Goal: Information Seeking & Learning: Learn about a topic

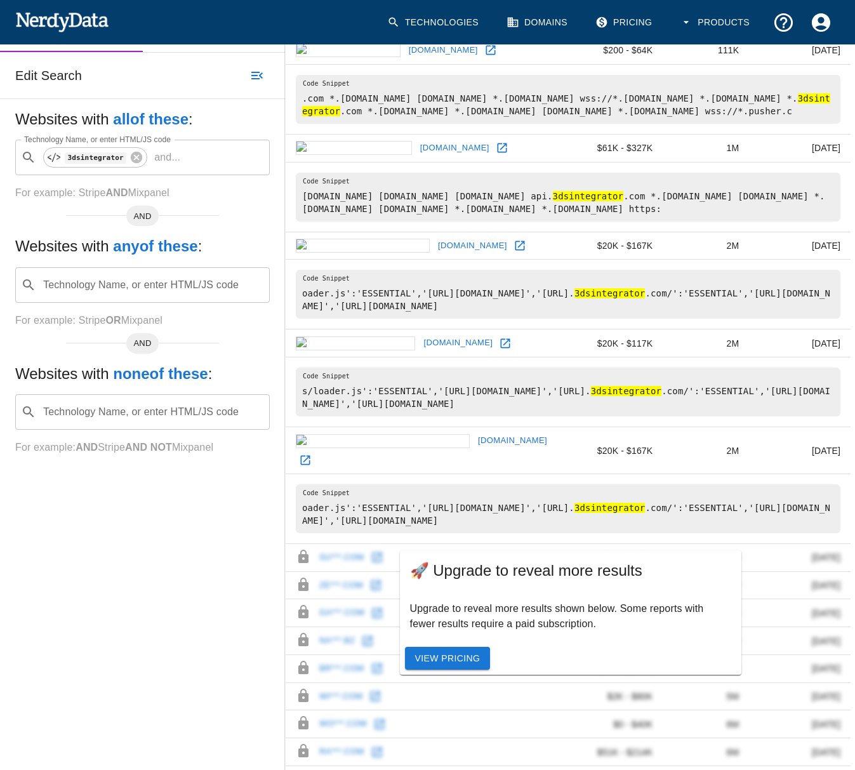
scroll to position [190, 0]
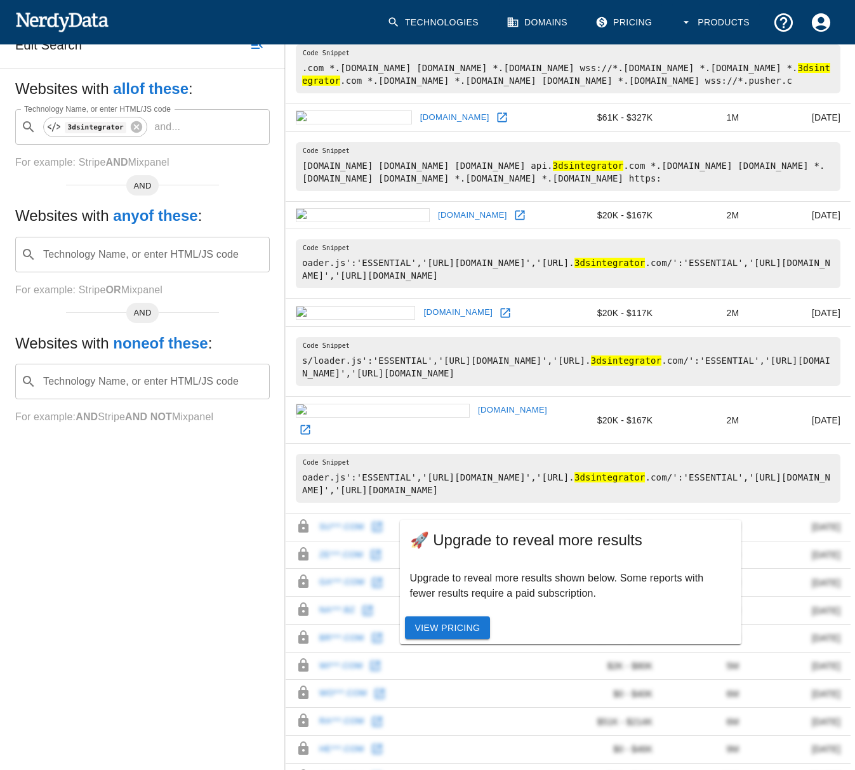
click at [420, 322] on link "[DOMAIN_NAME]" at bounding box center [458, 313] width 76 height 20
click at [475, 420] on link "[DOMAIN_NAME]" at bounding box center [513, 411] width 76 height 20
click at [107, 272] on div "Technology Name, or enter HTML/JS code ​ Technology Name, or enter HTML/JS code" at bounding box center [142, 255] width 255 height 36
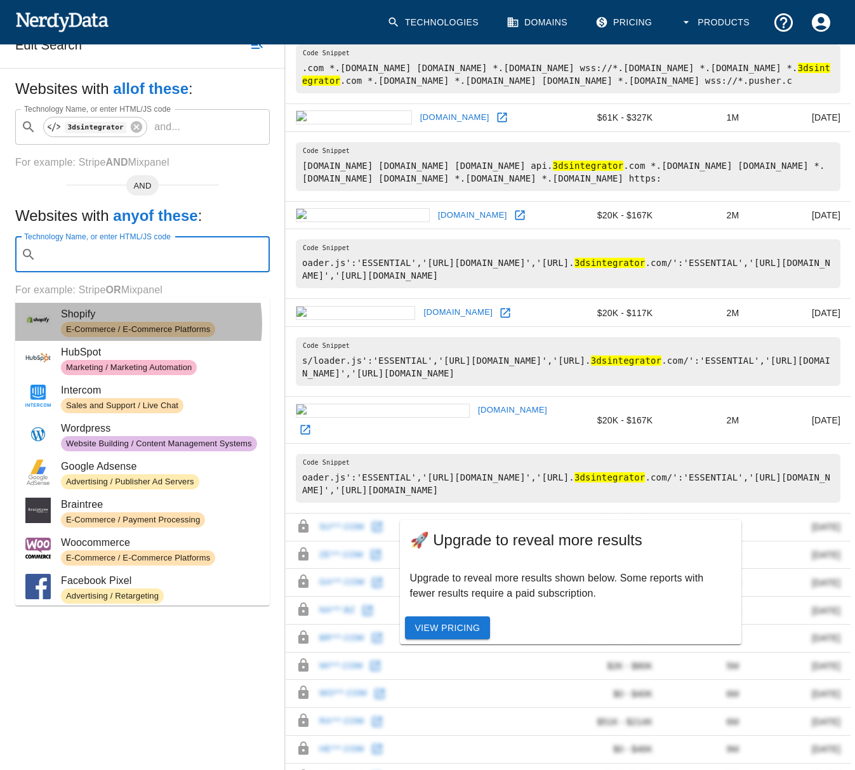
click at [114, 324] on span "E-Commerce / E-Commerce Platforms" at bounding box center [138, 330] width 154 height 12
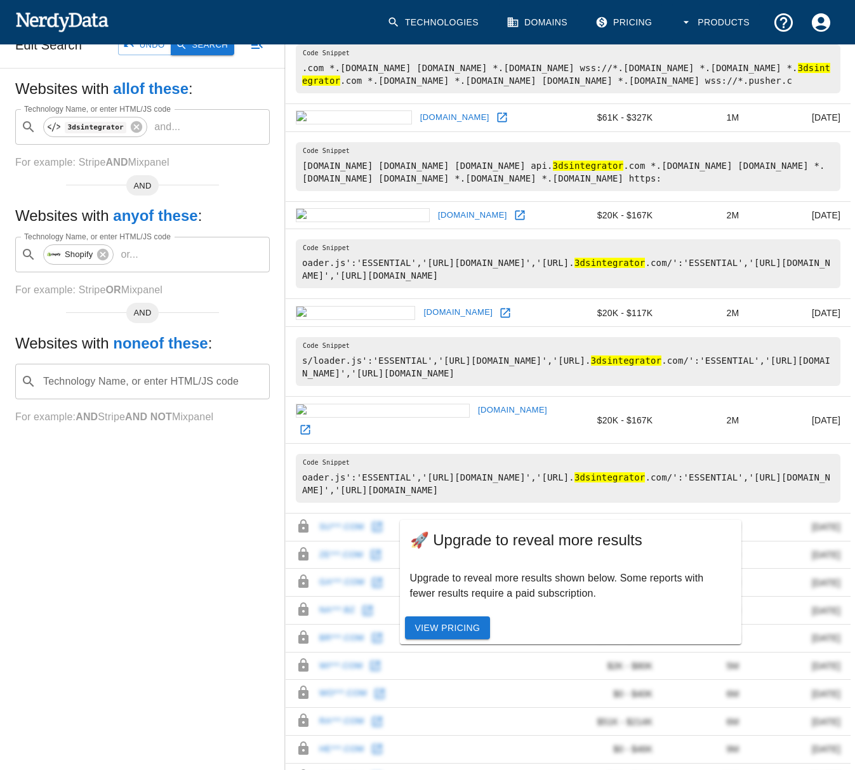
click at [194, 55] on button "Search" at bounding box center [202, 46] width 63 height 20
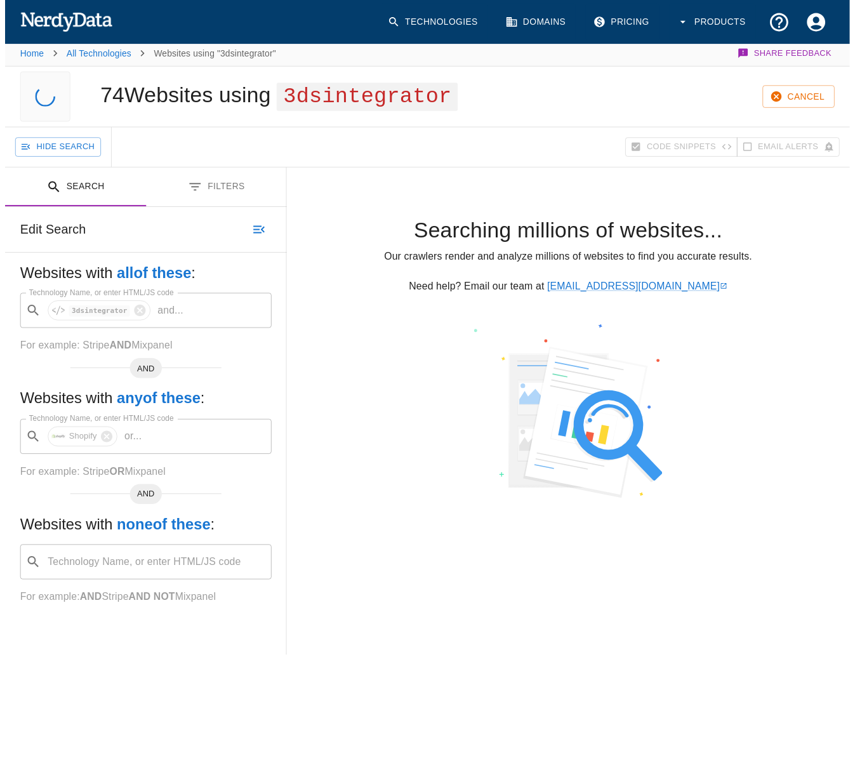
scroll to position [0, 0]
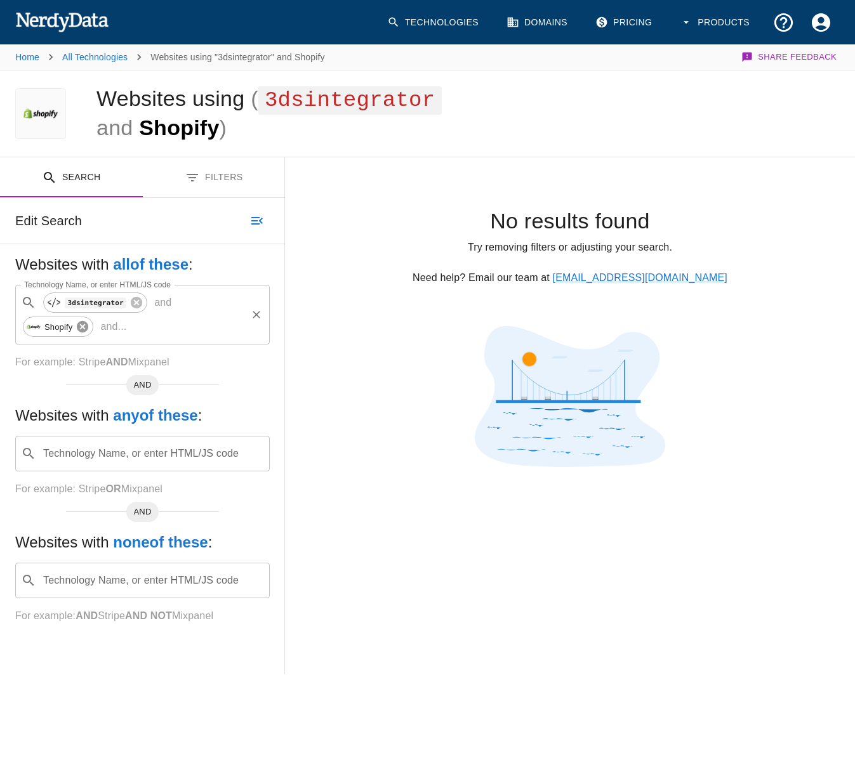
click at [86, 325] on icon at bounding box center [82, 326] width 11 height 11
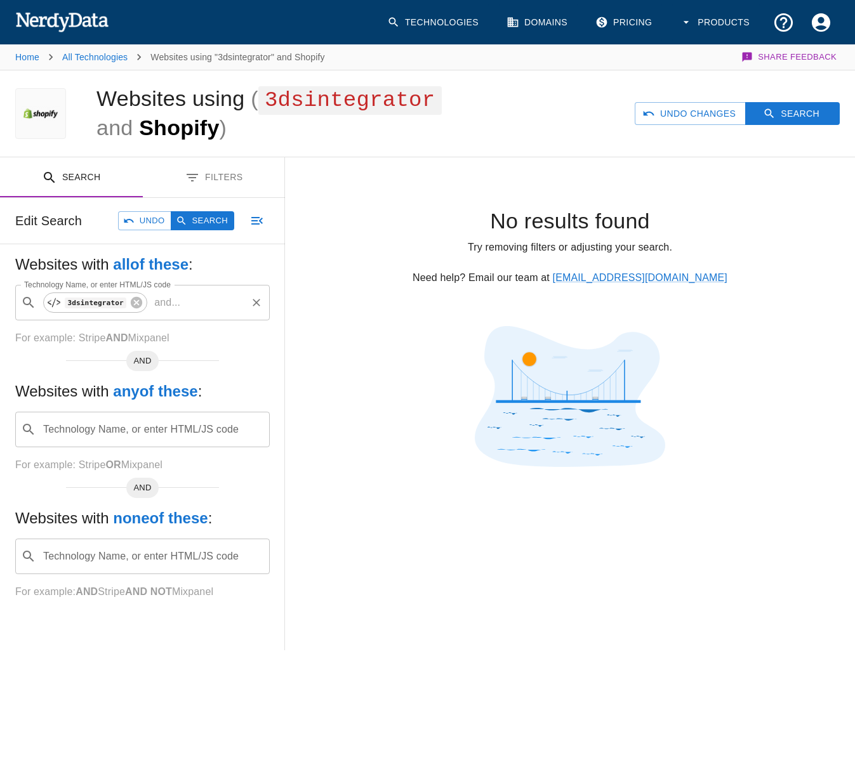
click at [93, 434] on input "Technology Name, or enter HTML/JS code" at bounding box center [152, 430] width 223 height 24
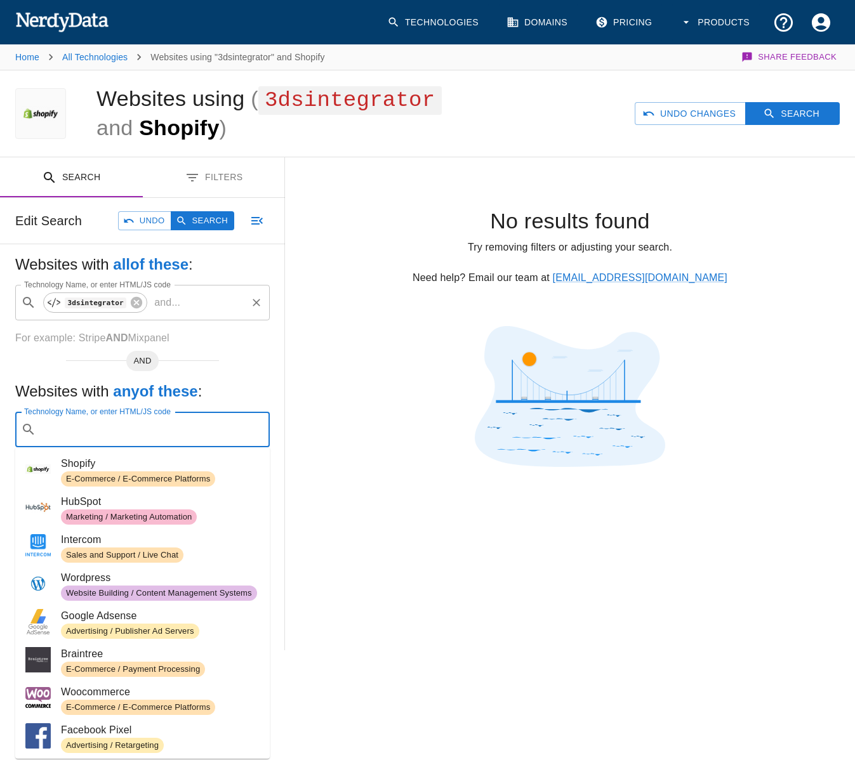
click at [122, 508] on span "HubSpot" at bounding box center [160, 501] width 199 height 15
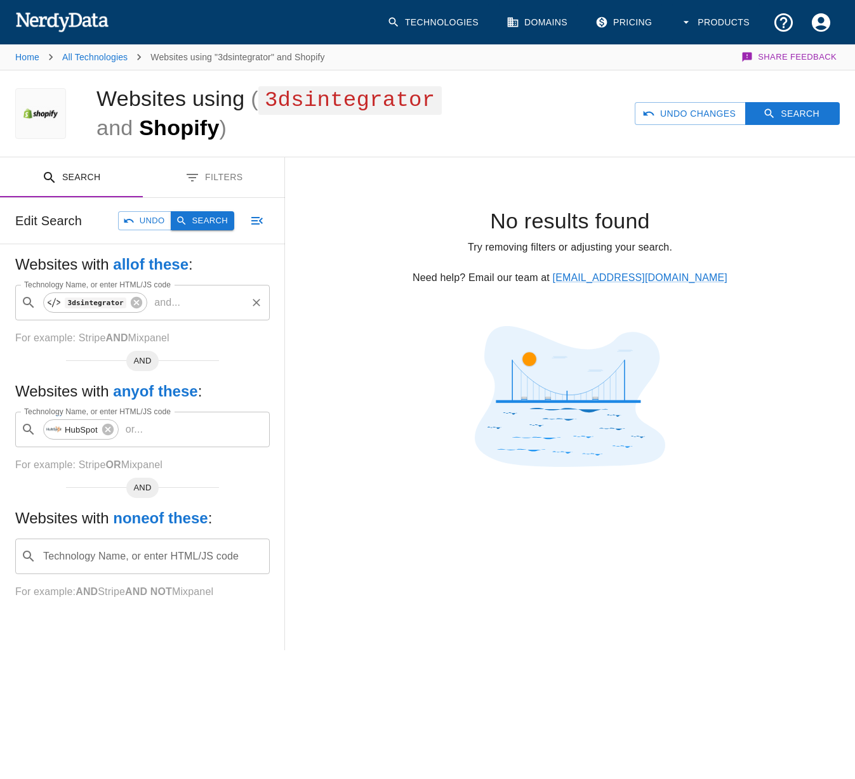
click at [201, 223] on button "Search" at bounding box center [202, 221] width 63 height 20
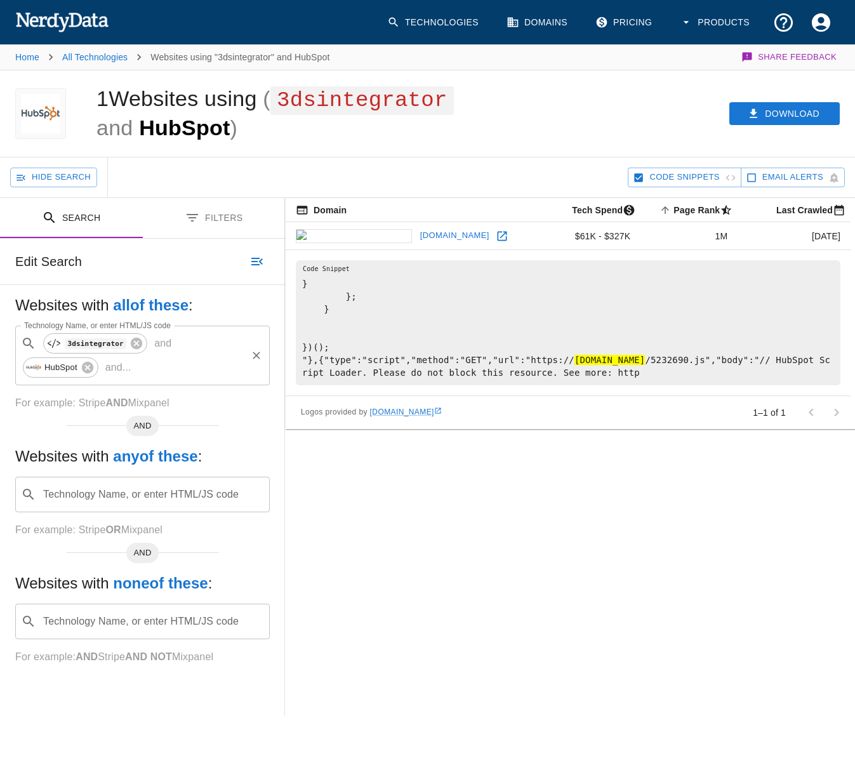
click at [417, 234] on link "[DOMAIN_NAME]" at bounding box center [455, 236] width 76 height 20
drag, startPoint x: 94, startPoint y: 372, endPoint x: 84, endPoint y: 372, distance: 9.5
click at [93, 372] on icon at bounding box center [88, 368] width 14 height 14
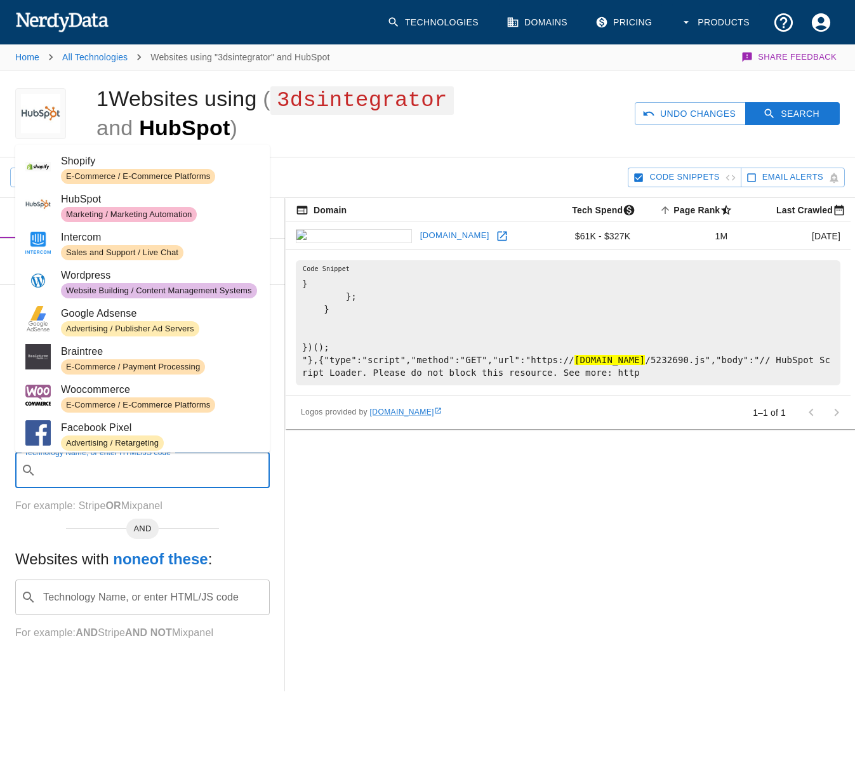
click at [117, 474] on input "Technology Name, or enter HTML/JS code" at bounding box center [152, 470] width 223 height 24
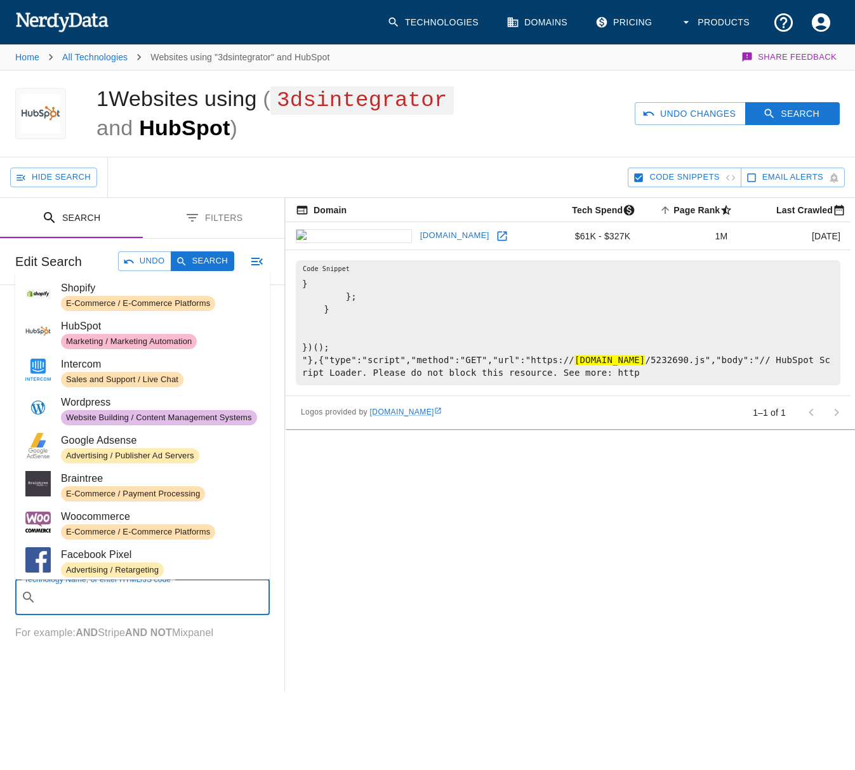
drag, startPoint x: 130, startPoint y: 598, endPoint x: 146, endPoint y: 599, distance: 15.9
click at [130, 597] on input "Technology Name, or enter HTML/JS code" at bounding box center [152, 597] width 223 height 24
click at [504, 582] on div "Domain Tech Spend Page Rank sorted ascending Last Crawled [DOMAIN_NAME] $61K - …" at bounding box center [570, 444] width 570 height 493
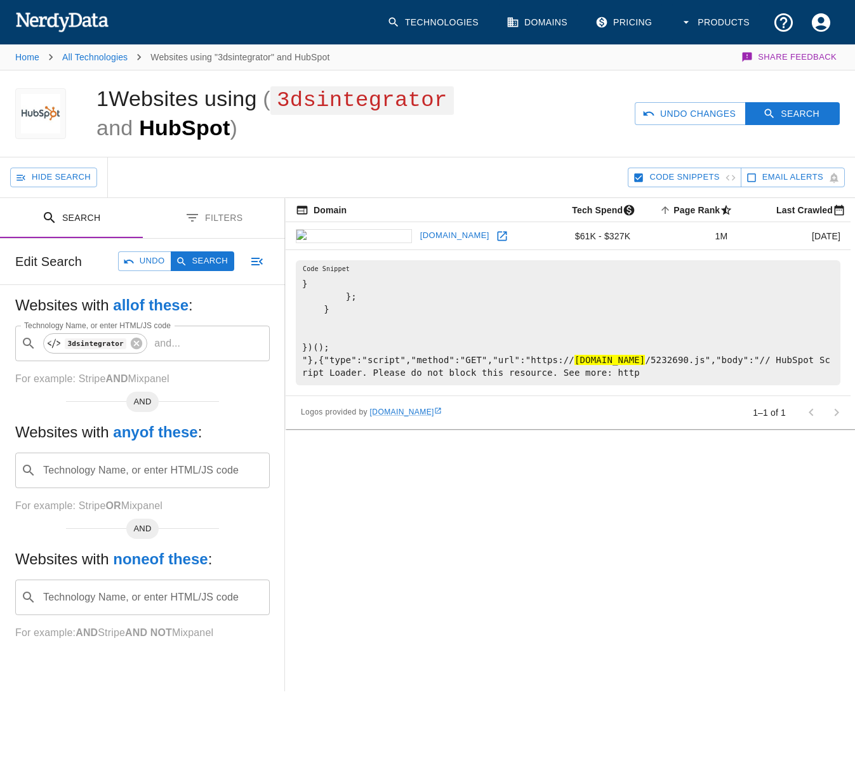
click at [102, 456] on div "​ Technology Name, or enter HTML/JS code" at bounding box center [142, 471] width 255 height 36
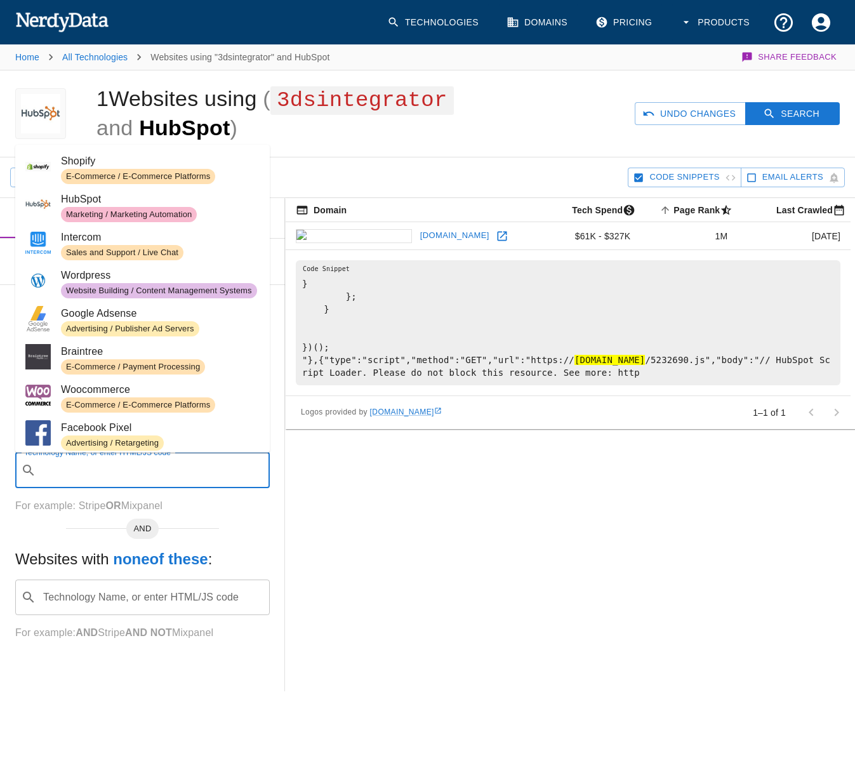
click at [110, 247] on span "Sales and Support / Live Chat" at bounding box center [122, 253] width 123 height 12
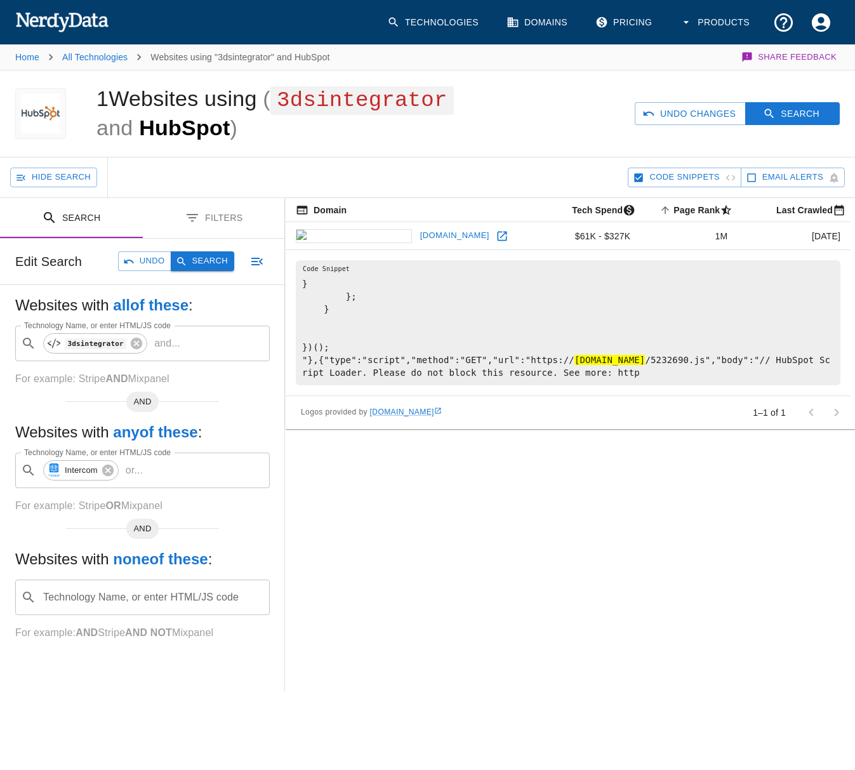
click at [193, 257] on button "Search" at bounding box center [202, 261] width 63 height 20
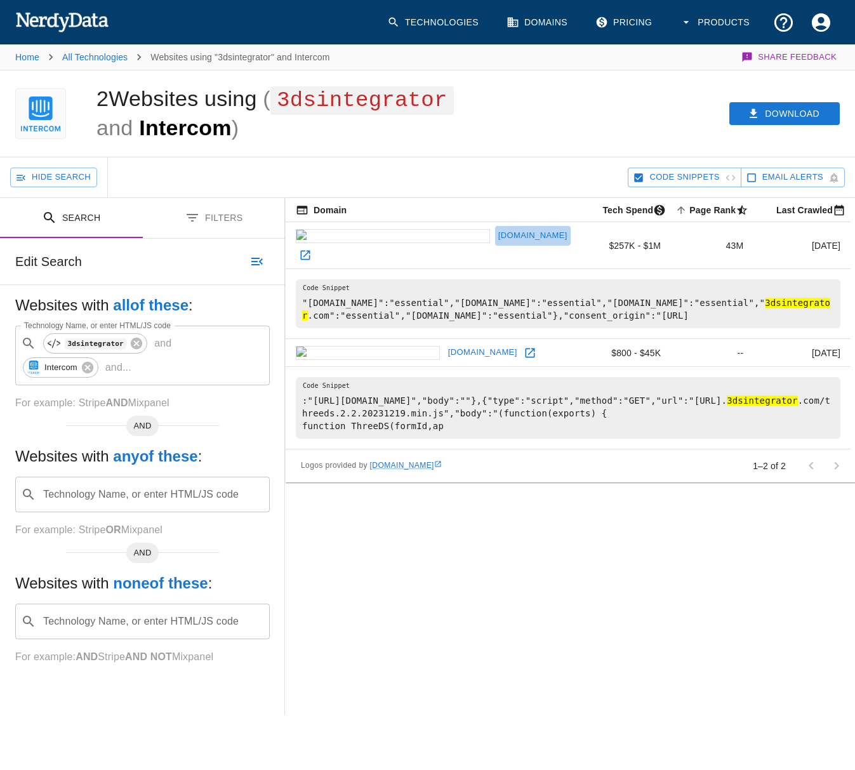
click at [495, 232] on link "[DOMAIN_NAME]" at bounding box center [533, 236] width 76 height 20
click at [445, 343] on link "[DOMAIN_NAME]" at bounding box center [483, 353] width 76 height 20
click at [88, 366] on icon at bounding box center [87, 367] width 11 height 11
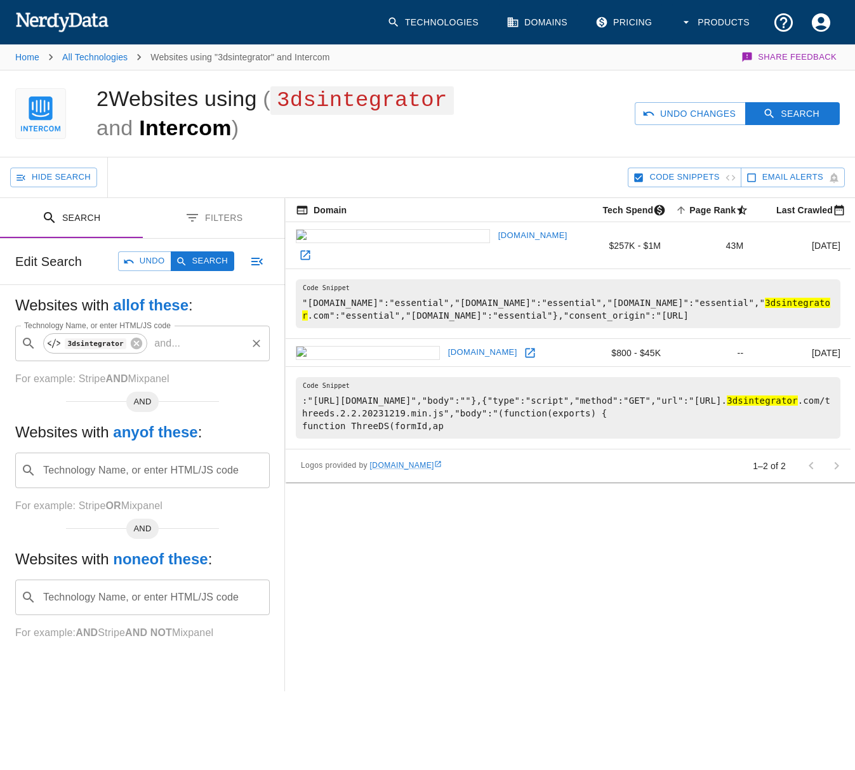
click at [128, 448] on div "Websites with any of these : Technology Name, or enter HTML/JS code ​ Technolog…" at bounding box center [142, 467] width 255 height 91
drag, startPoint x: 150, startPoint y: 479, endPoint x: 173, endPoint y: 481, distance: 23.0
click at [149, 479] on input "Technology Name, or enter HTML/JS code" at bounding box center [152, 470] width 223 height 24
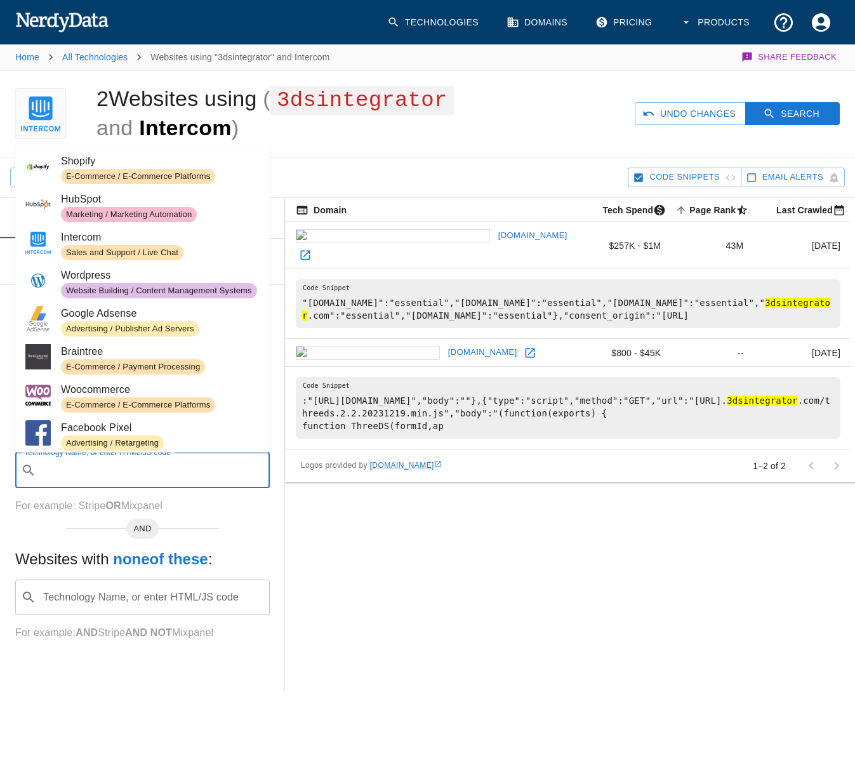
drag, startPoint x: 118, startPoint y: 270, endPoint x: 140, endPoint y: 283, distance: 25.9
click at [119, 270] on span "Wordpress" at bounding box center [160, 275] width 199 height 15
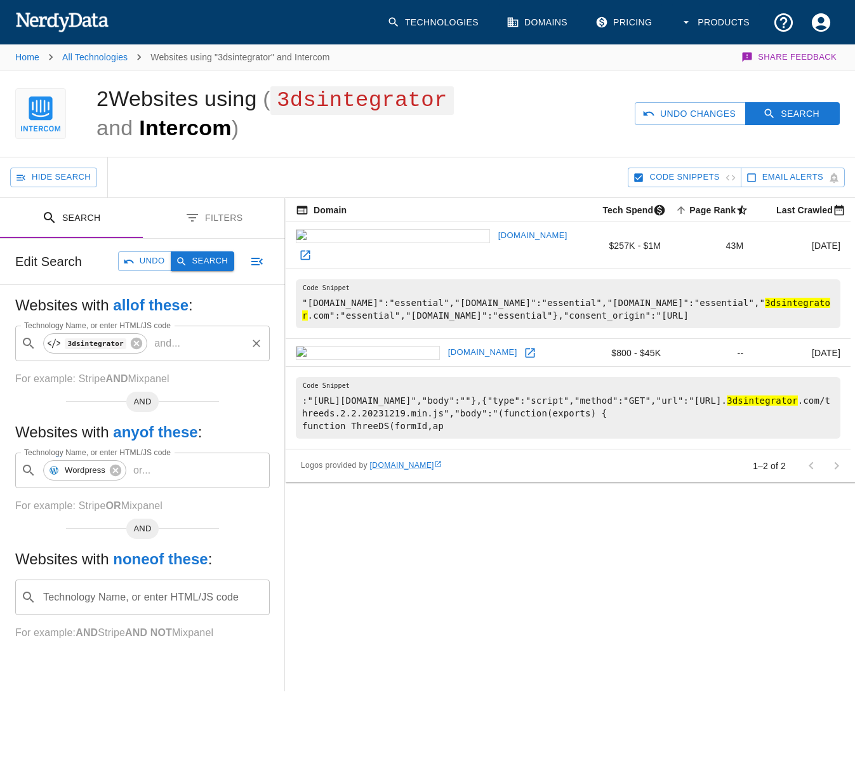
click at [186, 256] on icon "button" at bounding box center [181, 261] width 11 height 11
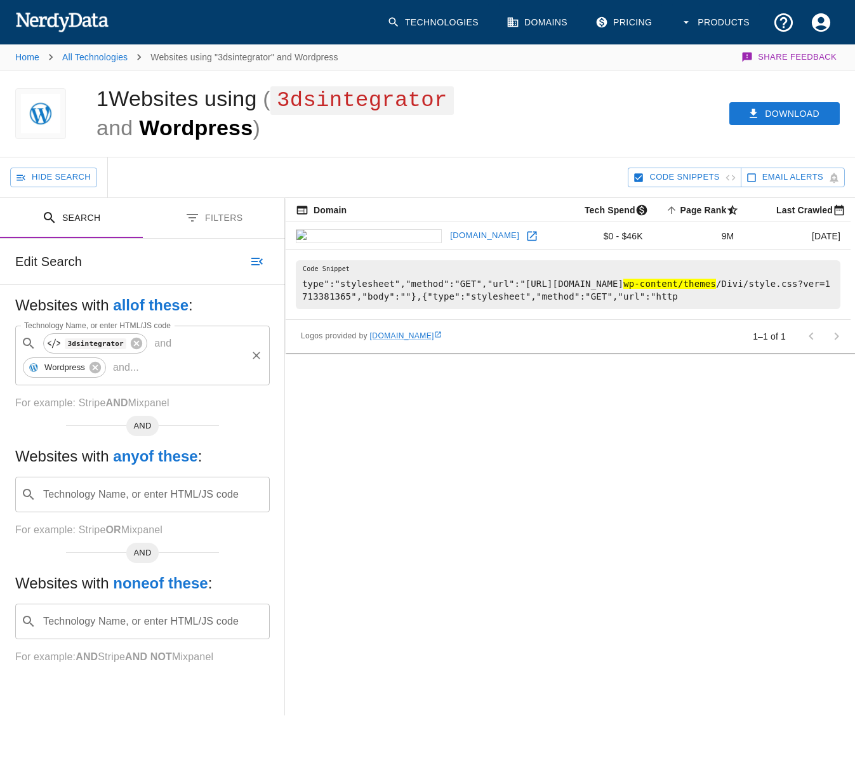
click at [447, 232] on link "[DOMAIN_NAME]" at bounding box center [485, 236] width 76 height 20
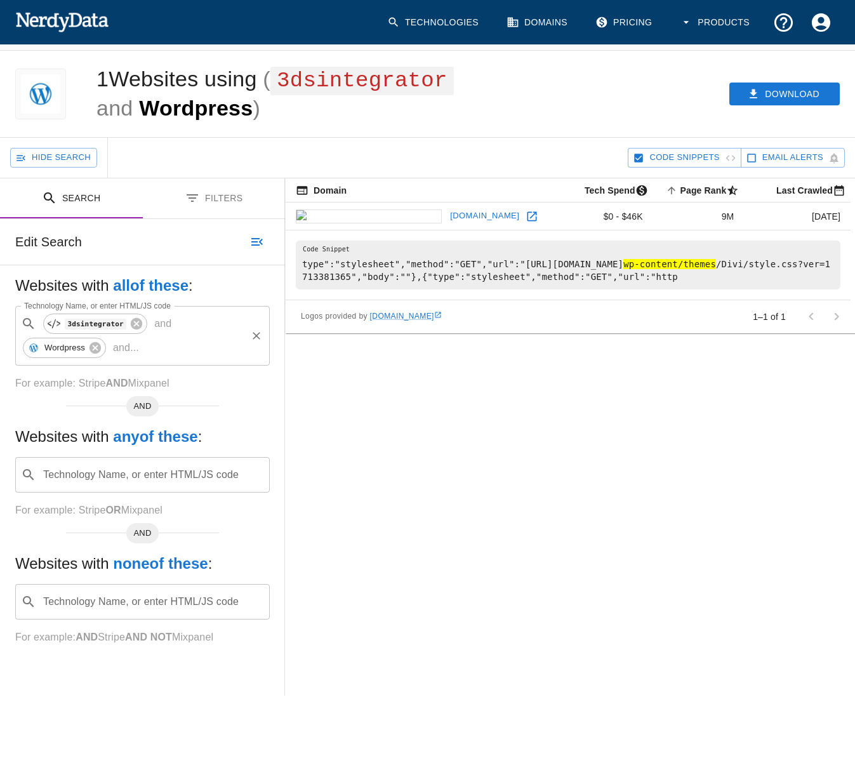
scroll to position [63, 0]
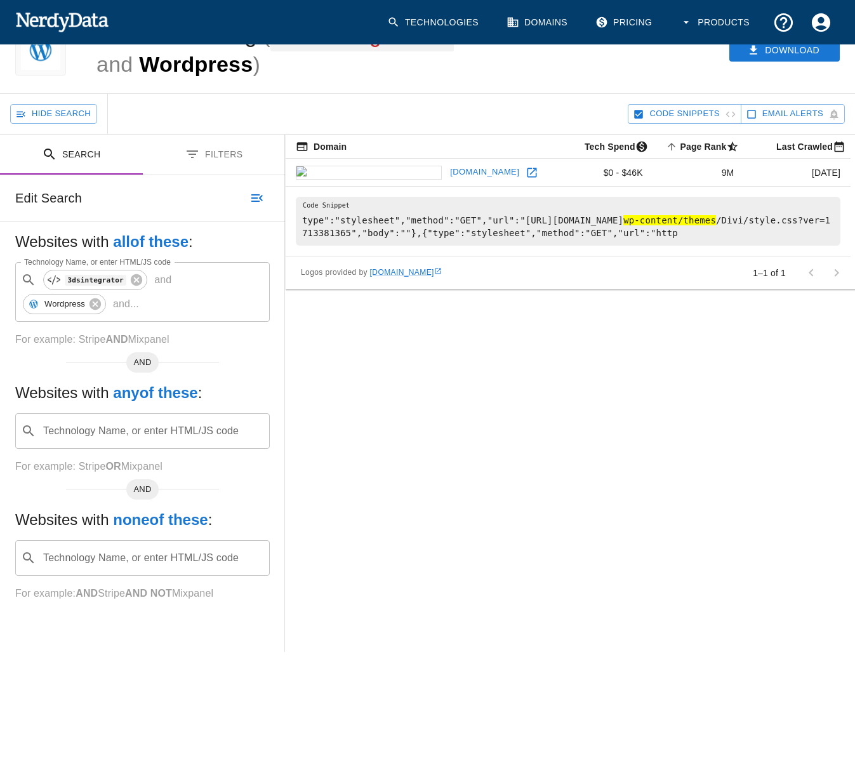
click at [93, 304] on icon at bounding box center [95, 303] width 11 height 11
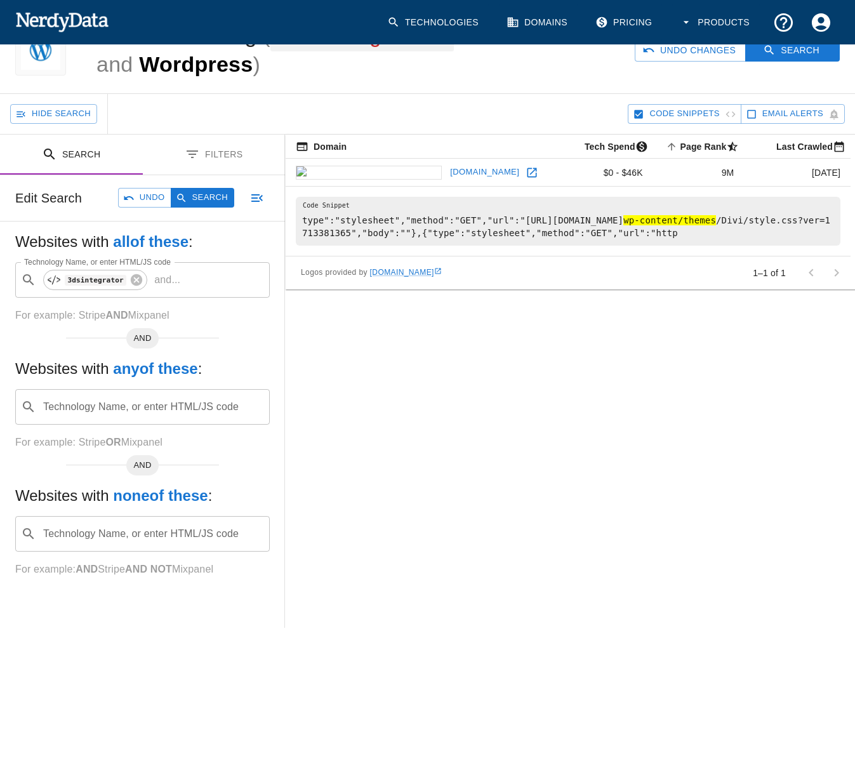
click at [102, 377] on h5 "Websites with any of these :" at bounding box center [142, 369] width 255 height 20
drag, startPoint x: 105, startPoint y: 398, endPoint x: 140, endPoint y: 413, distance: 37.8
click at [105, 399] on div "Technology Name, or enter HTML/JS code ​ Technology Name, or enter HTML/JS code" at bounding box center [142, 407] width 255 height 36
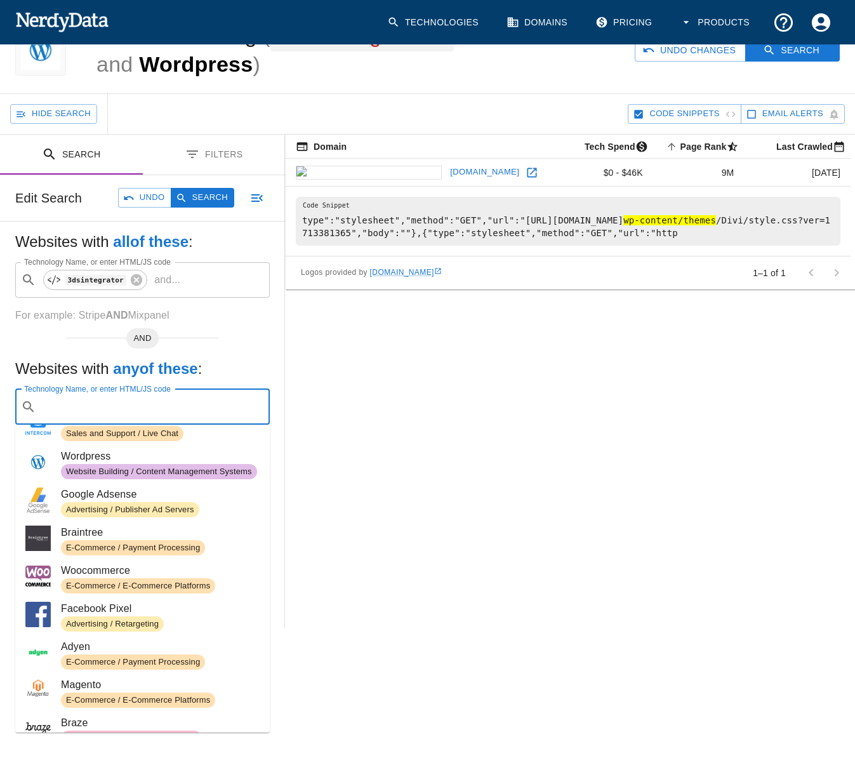
scroll to position [127, 0]
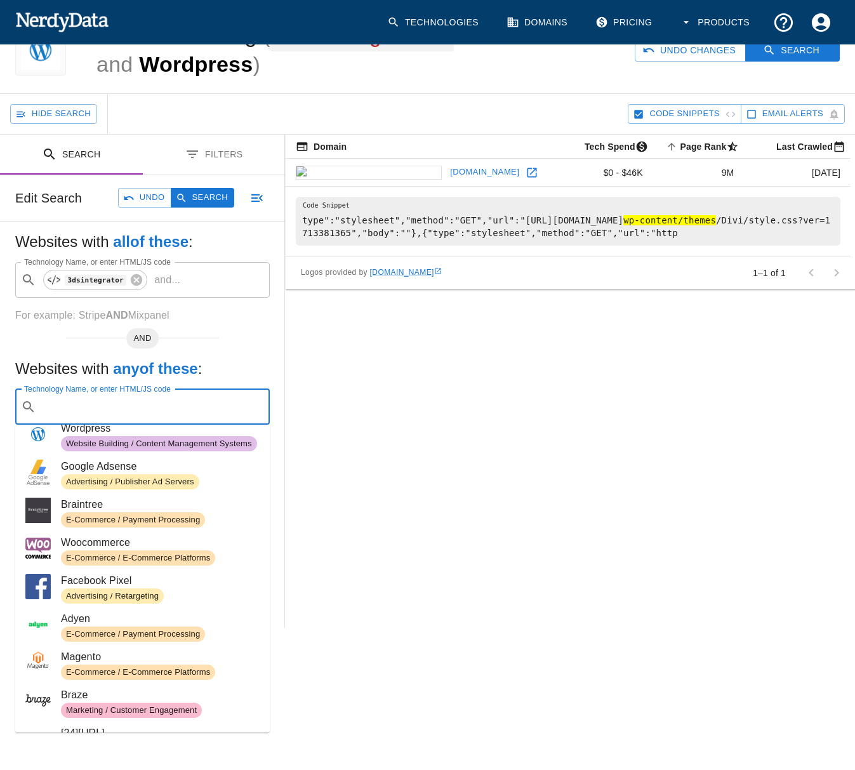
click at [137, 475] on div "Advertising / Publisher Ad Servers" at bounding box center [130, 481] width 138 height 15
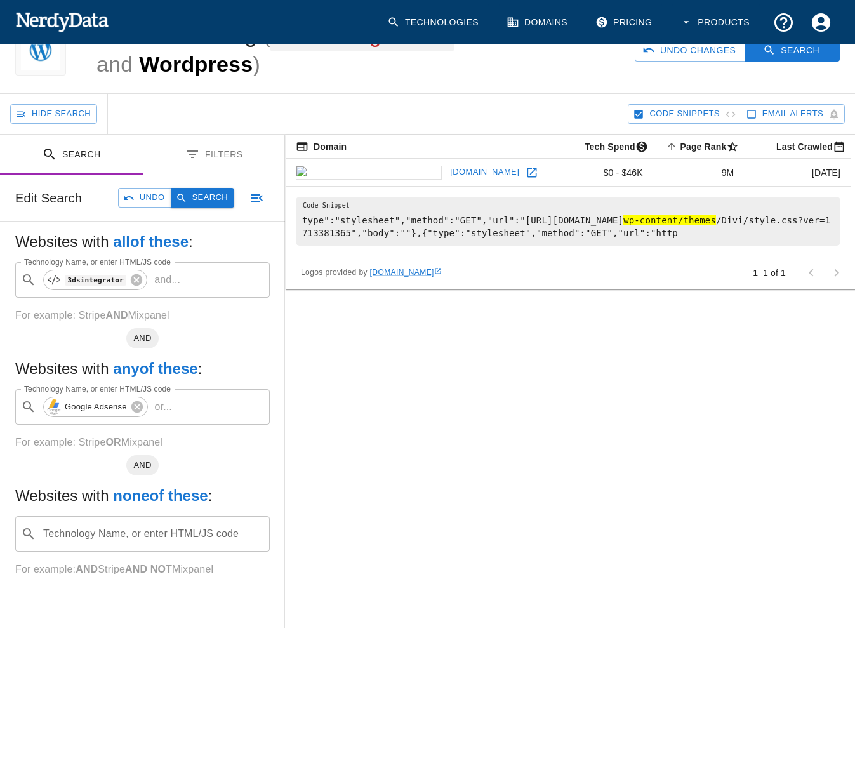
click at [200, 197] on button "Search" at bounding box center [202, 198] width 63 height 20
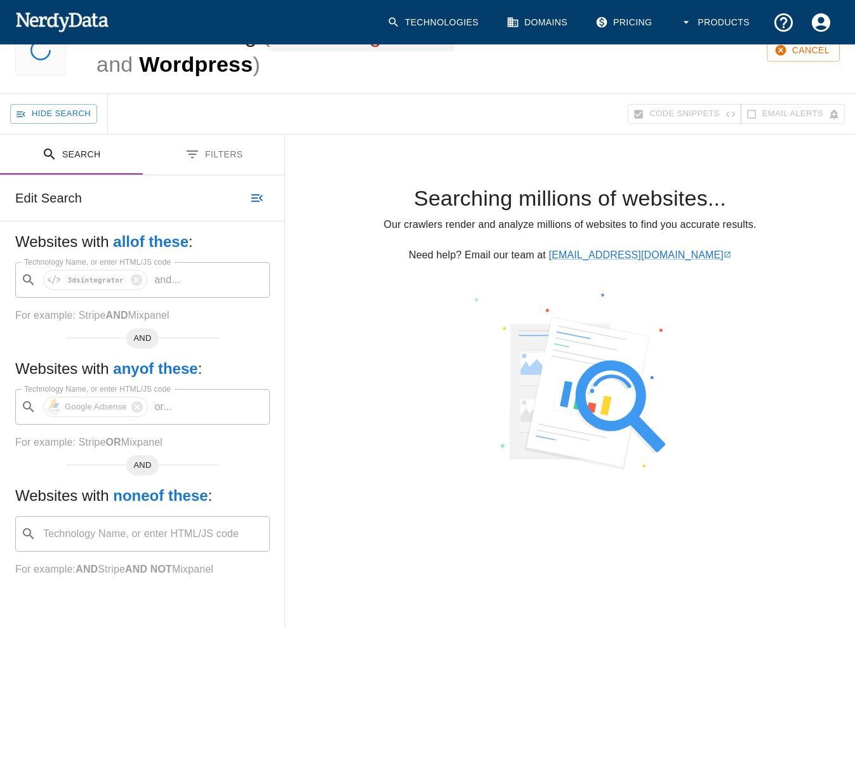
scroll to position [0, 0]
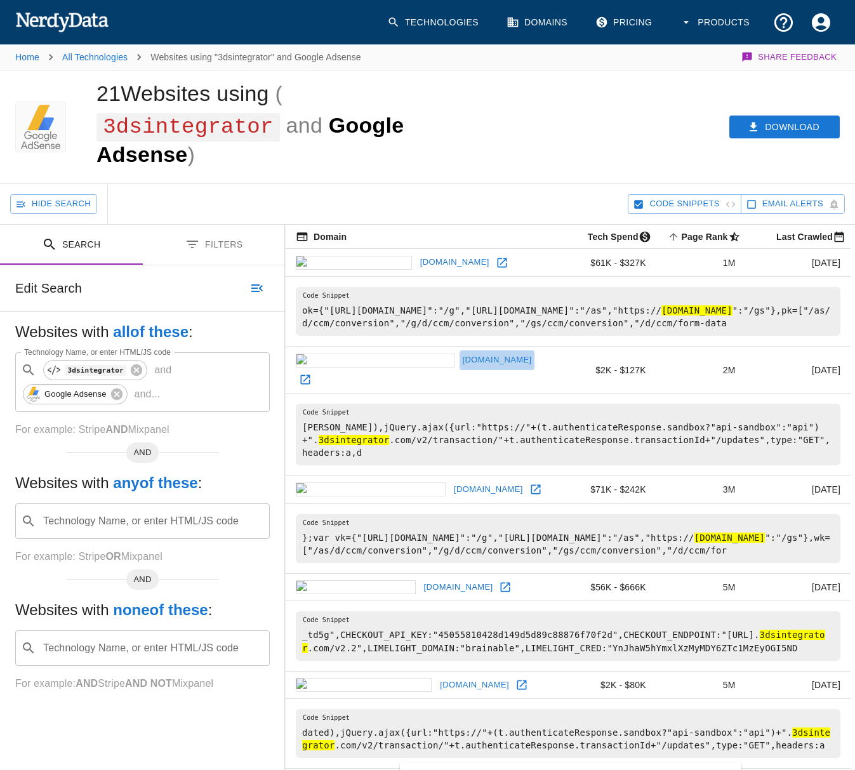
click at [460, 355] on link "[DOMAIN_NAME]" at bounding box center [498, 360] width 76 height 20
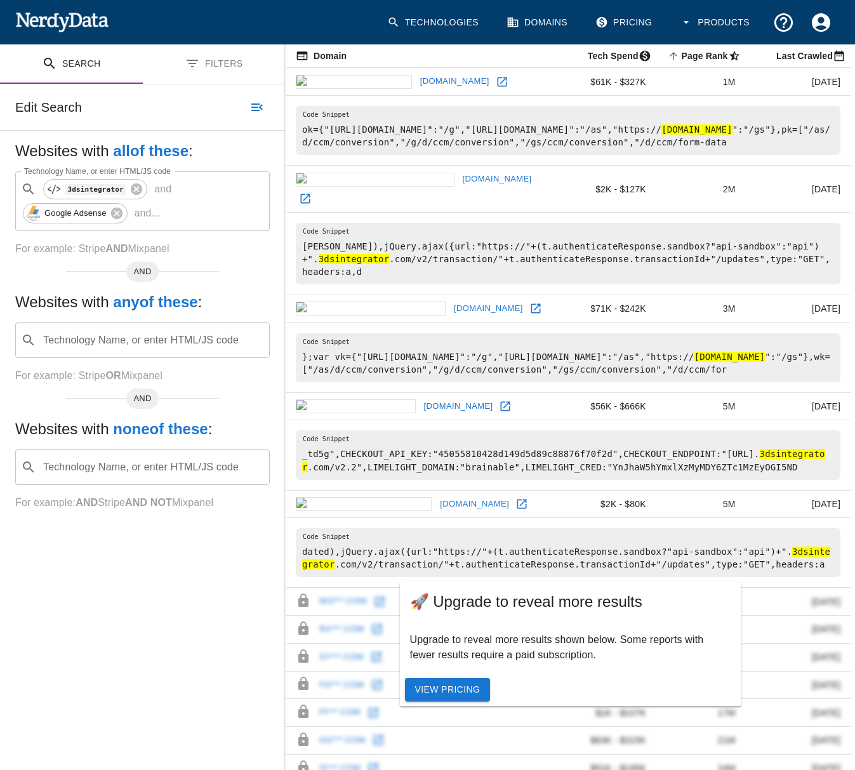
scroll to position [190, 0]
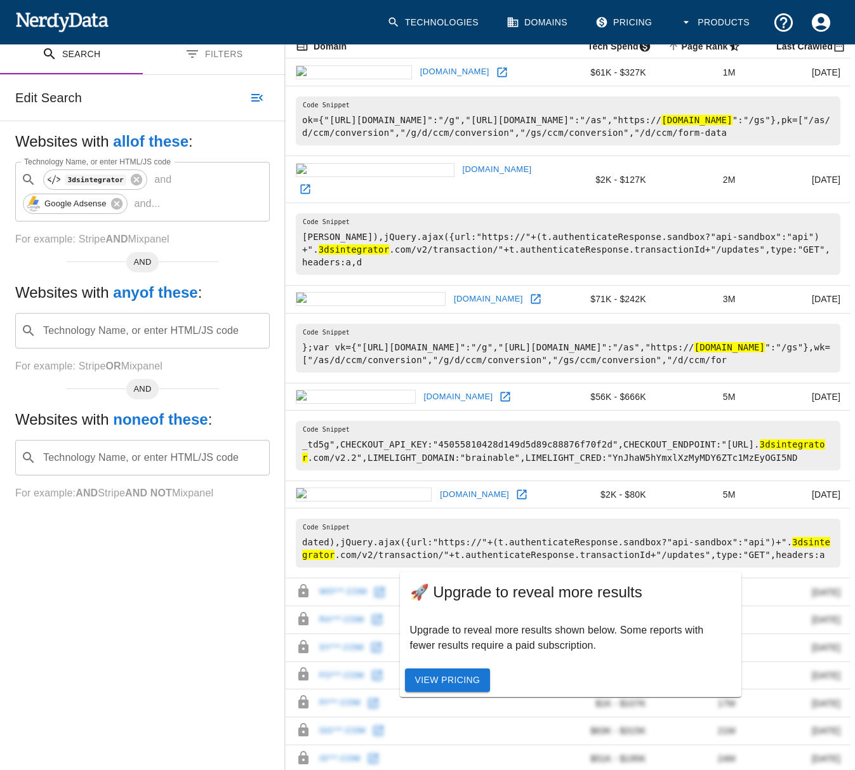
click at [421, 387] on link "[DOMAIN_NAME]" at bounding box center [459, 397] width 76 height 20
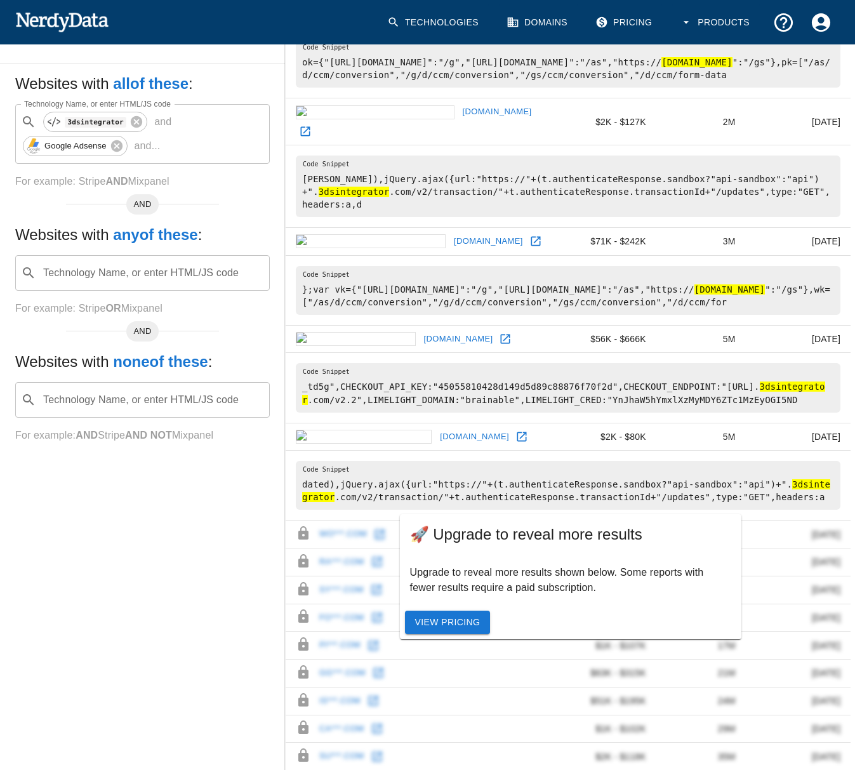
scroll to position [254, 0]
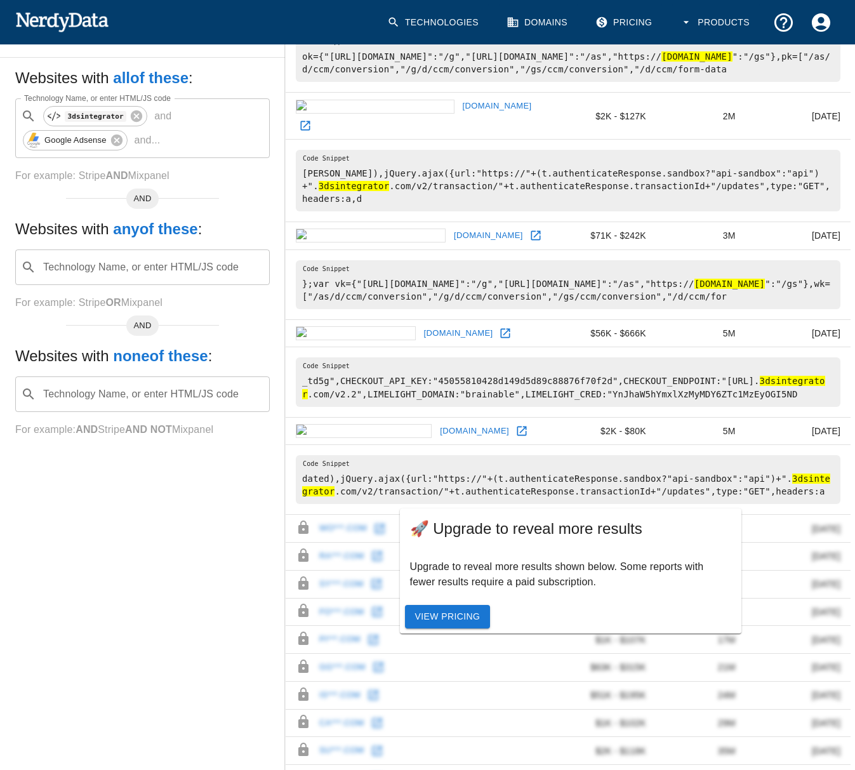
click at [437, 421] on link "[DOMAIN_NAME]" at bounding box center [475, 431] width 76 height 20
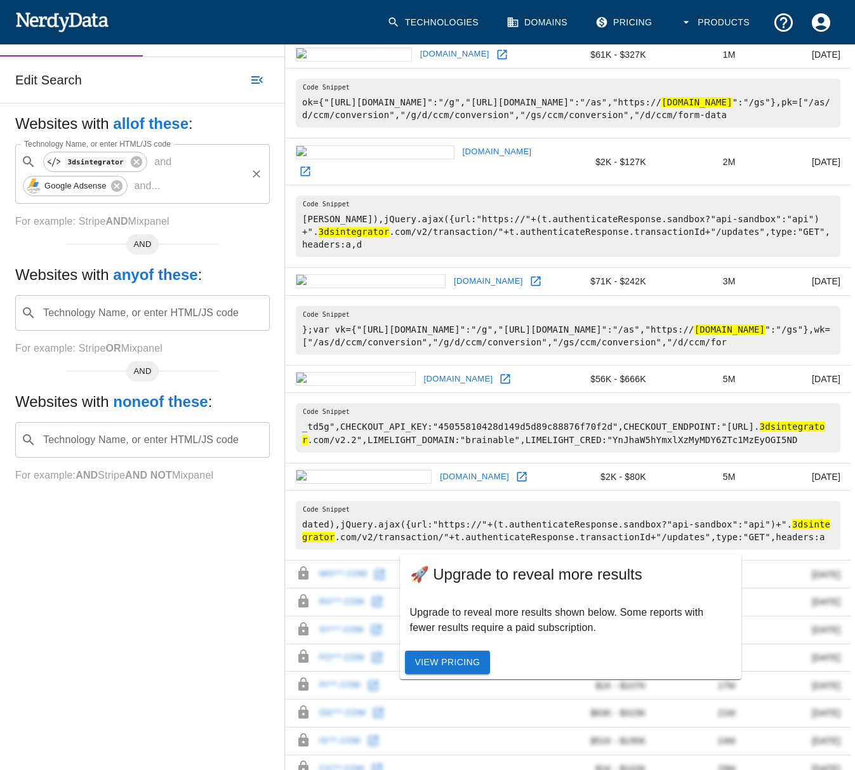
scroll to position [201, 0]
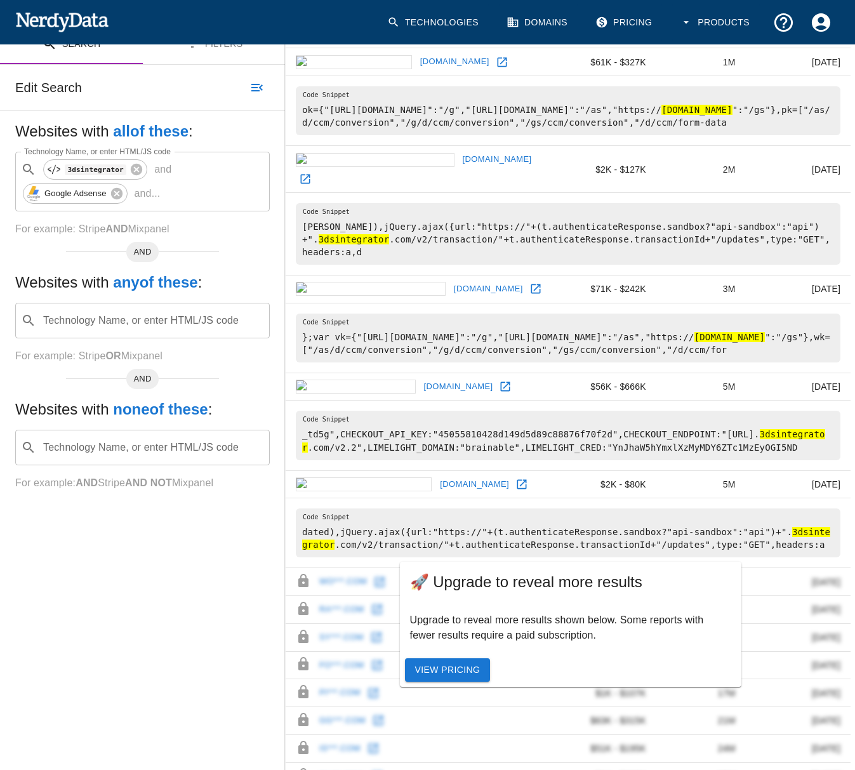
click at [119, 196] on icon at bounding box center [115, 193] width 11 height 11
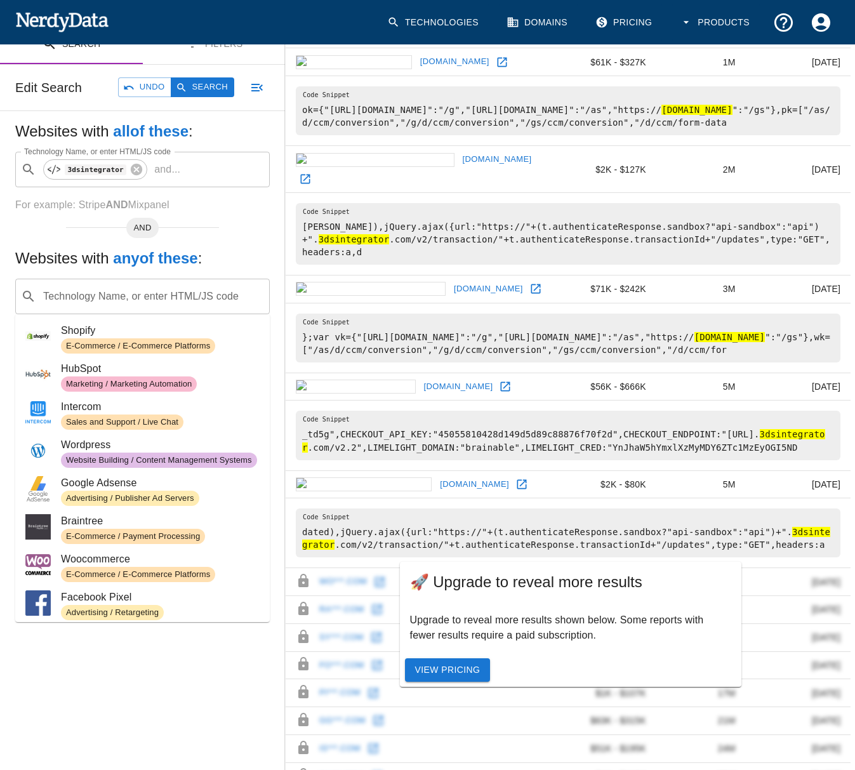
click at [104, 279] on div "​ Technology Name, or enter HTML/JS code" at bounding box center [142, 297] width 255 height 36
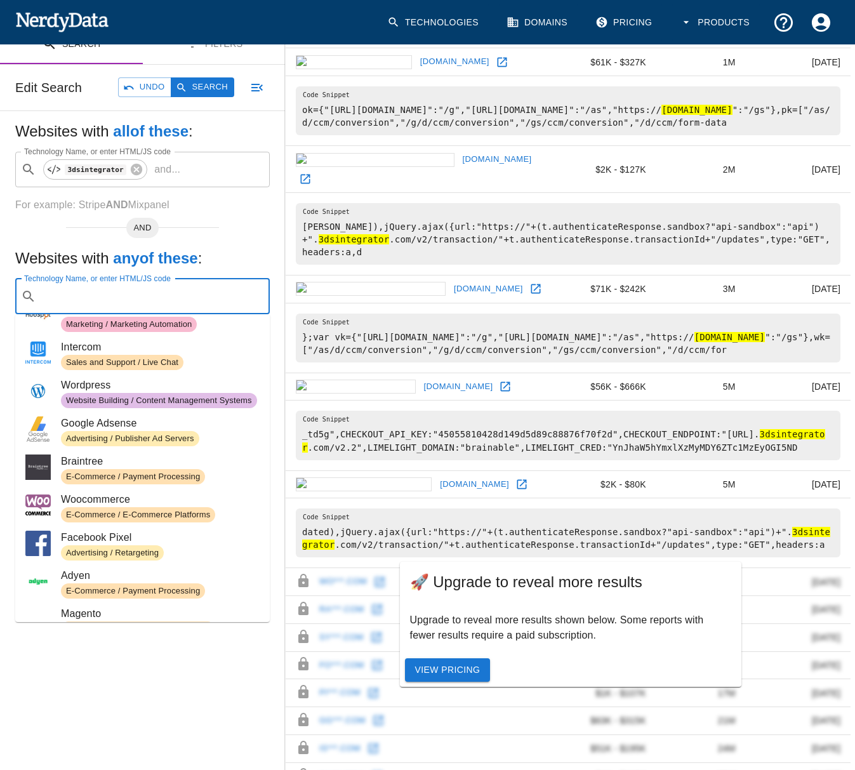
scroll to position [63, 0]
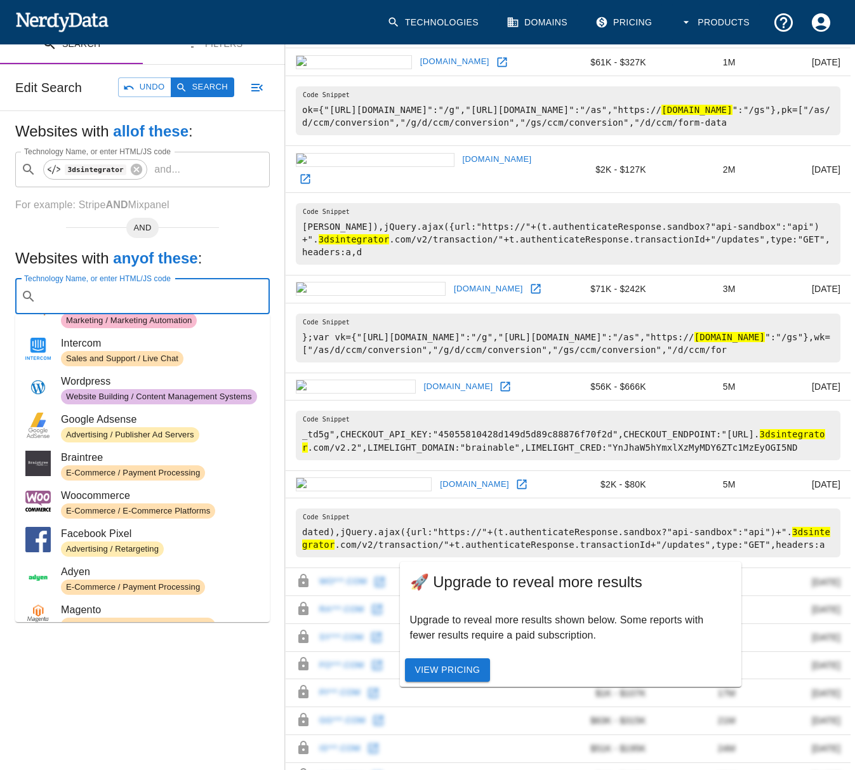
click at [125, 465] on div "E-Commerce / Payment Processing" at bounding box center [133, 472] width 144 height 15
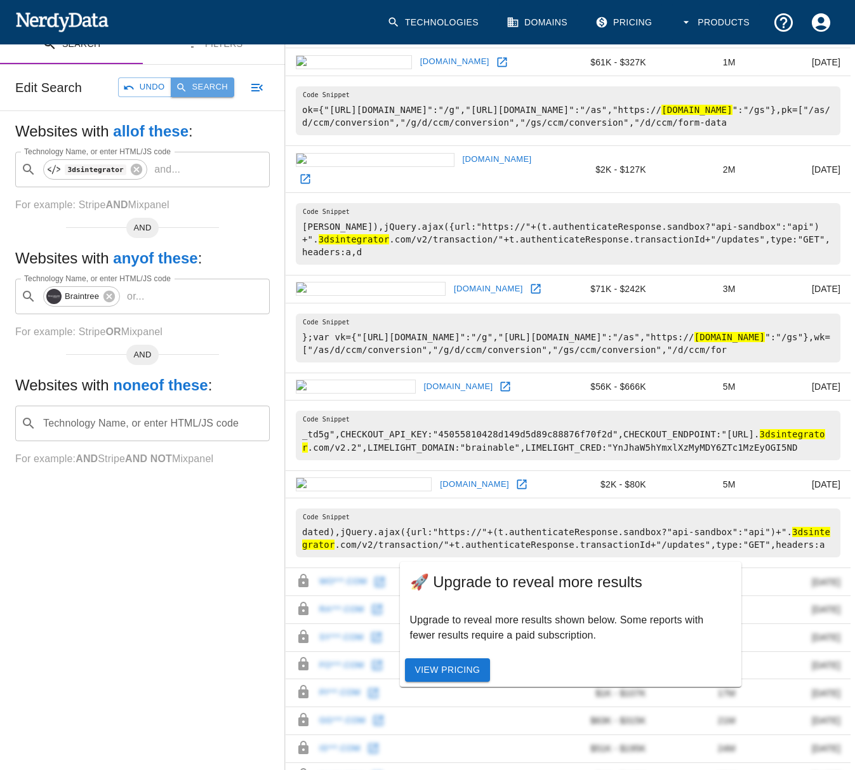
click at [206, 82] on button "Search" at bounding box center [202, 87] width 63 height 20
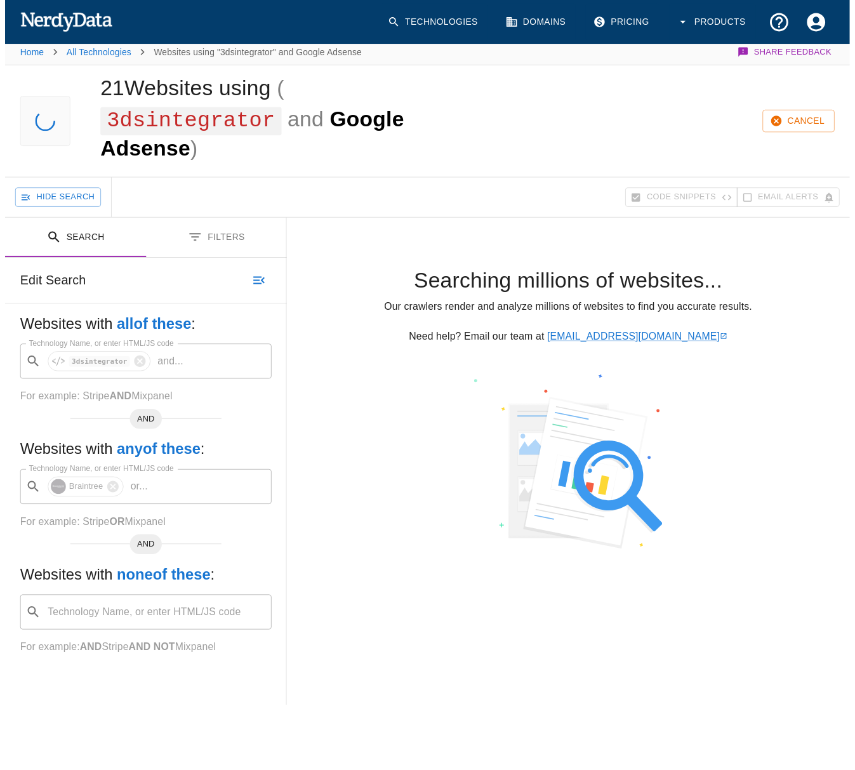
scroll to position [0, 0]
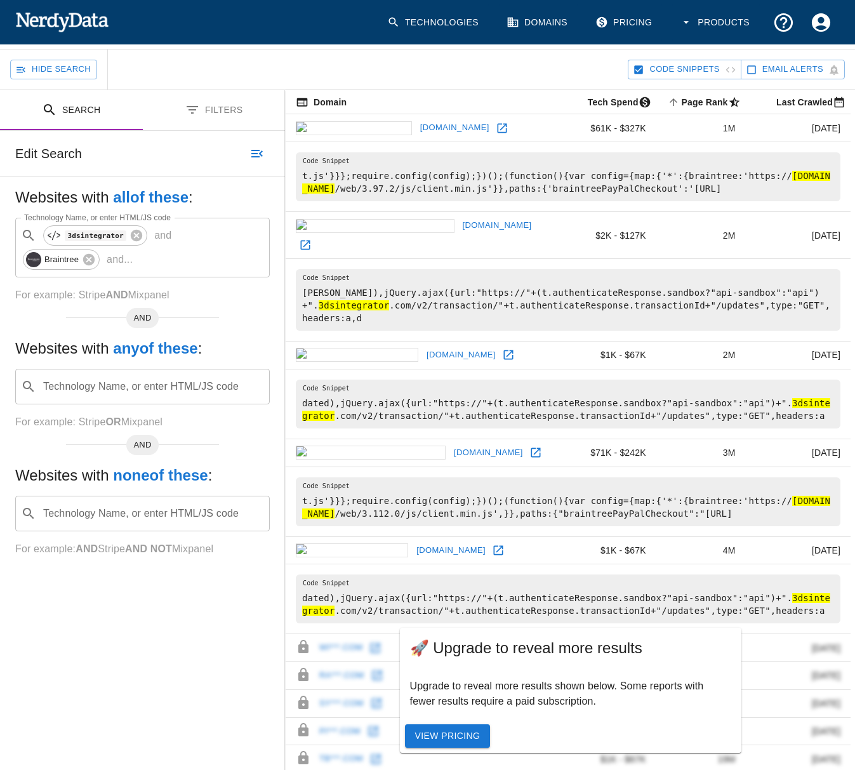
scroll to position [127, 0]
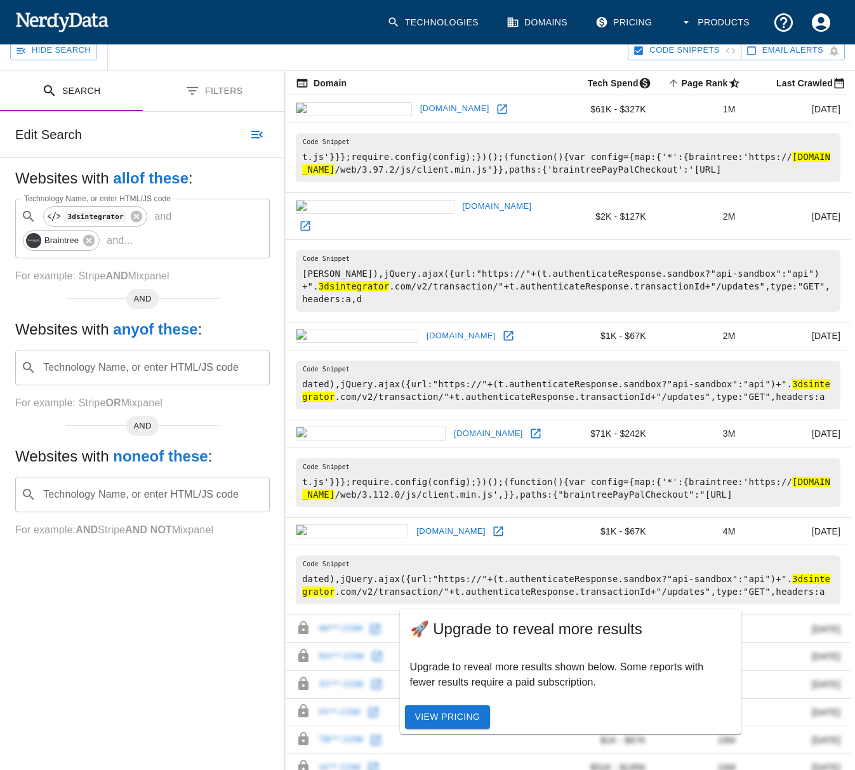
click at [413, 522] on link "[DOMAIN_NAME]" at bounding box center [451, 532] width 76 height 20
click at [451, 424] on link "[DOMAIN_NAME]" at bounding box center [489, 434] width 76 height 20
click at [423, 326] on link "[DOMAIN_NAME]" at bounding box center [461, 336] width 76 height 20
click at [460, 198] on link "[DOMAIN_NAME]" at bounding box center [498, 207] width 76 height 20
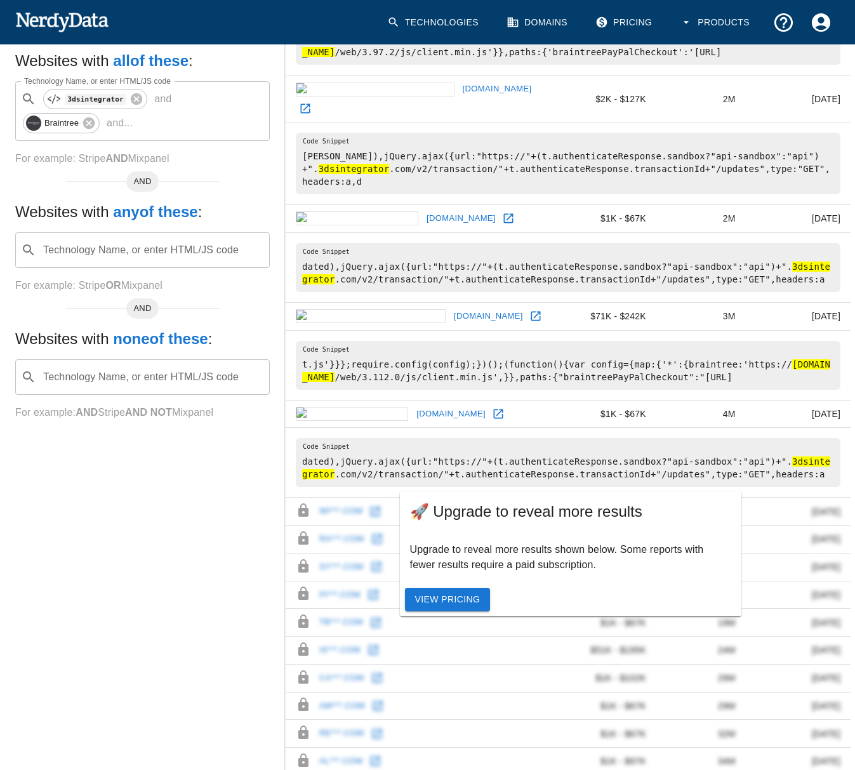
scroll to position [254, 0]
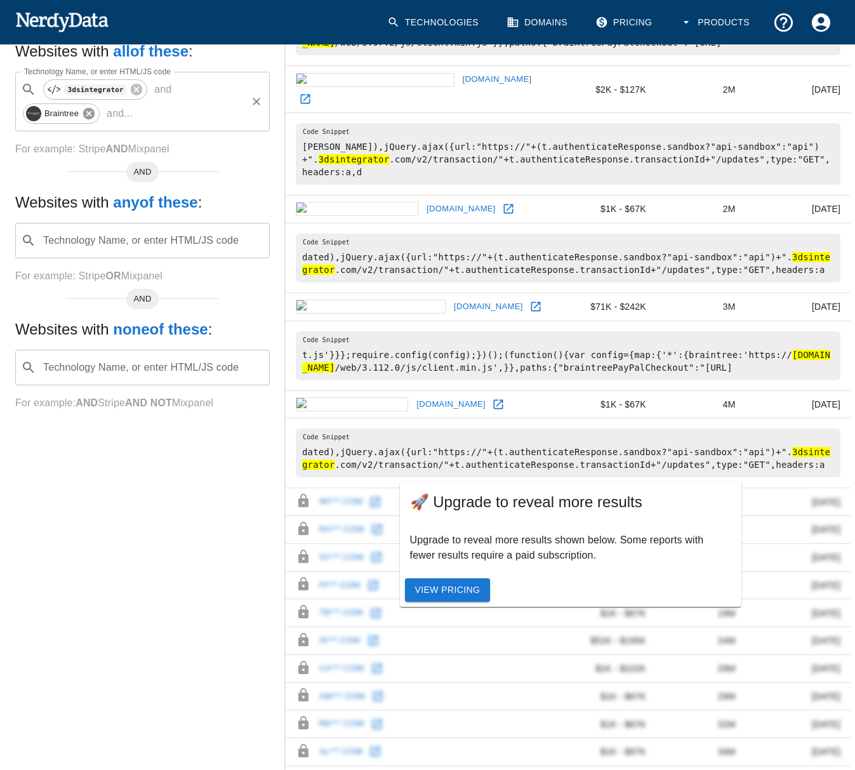
click at [85, 114] on icon at bounding box center [88, 113] width 11 height 11
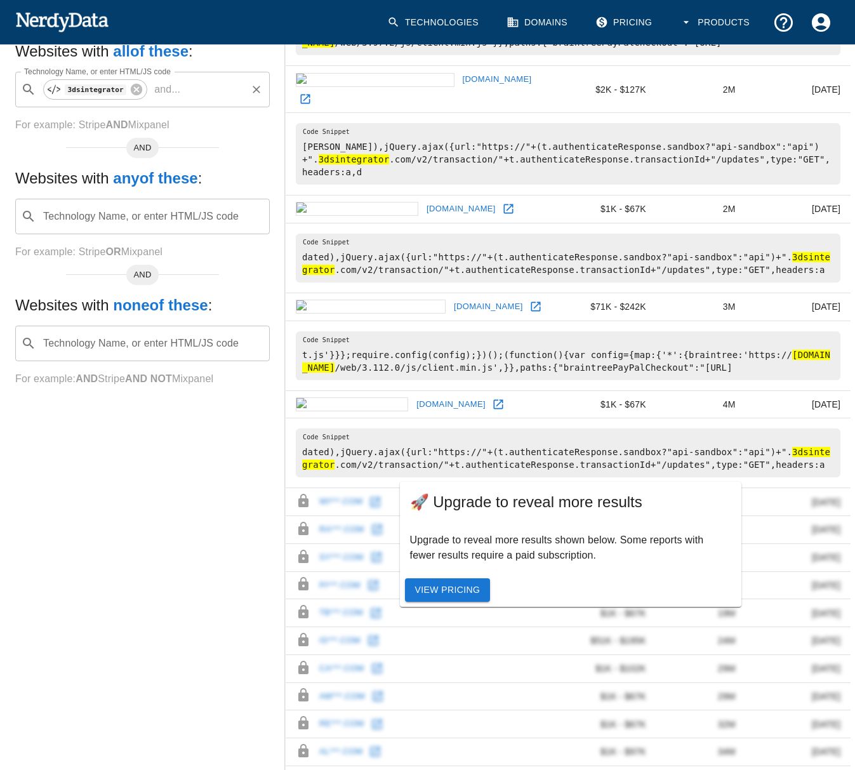
drag, startPoint x: 124, startPoint y: 212, endPoint x: 140, endPoint y: 218, distance: 16.5
click at [125, 212] on div "Technology Name, or enter HTML/JS code ​ Technology Name, or enter HTML/JS code" at bounding box center [142, 217] width 255 height 36
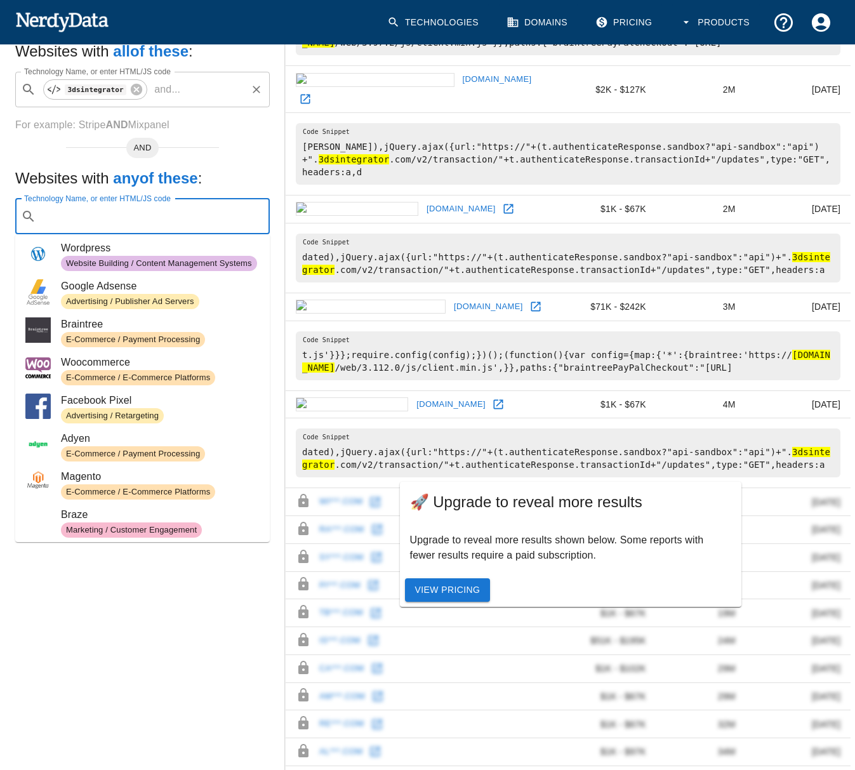
scroll to position [127, 0]
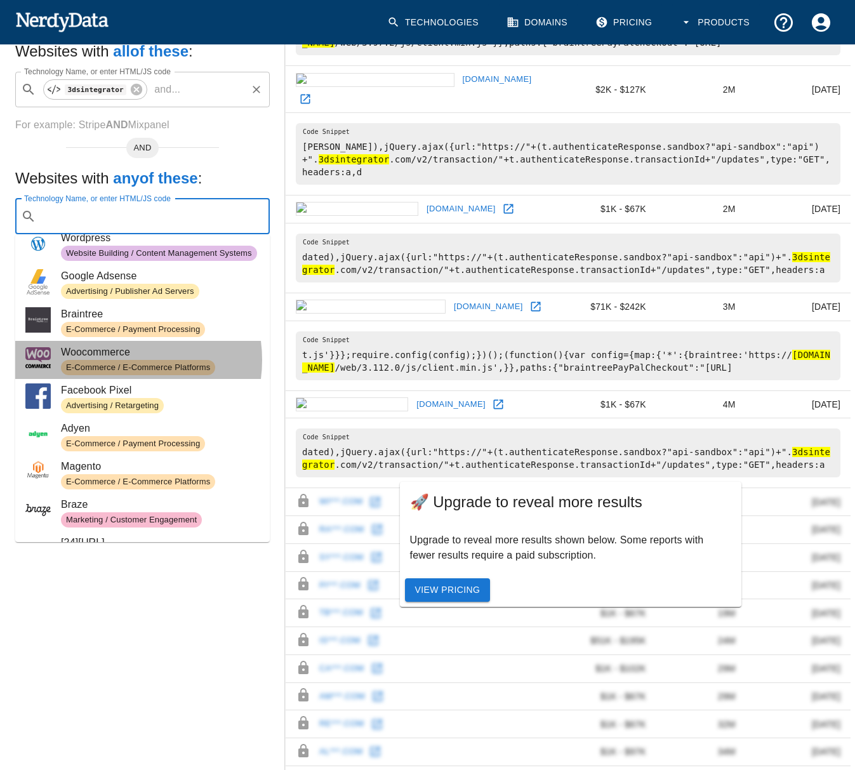
click at [117, 360] on div "E-Commerce / E-Commerce Platforms" at bounding box center [138, 367] width 154 height 15
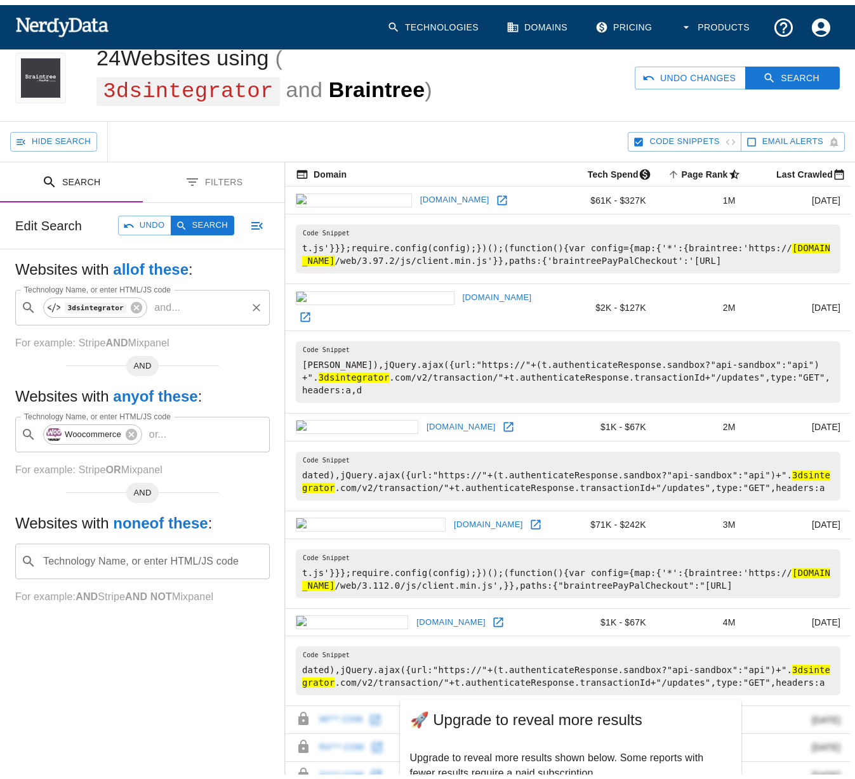
scroll to position [0, 0]
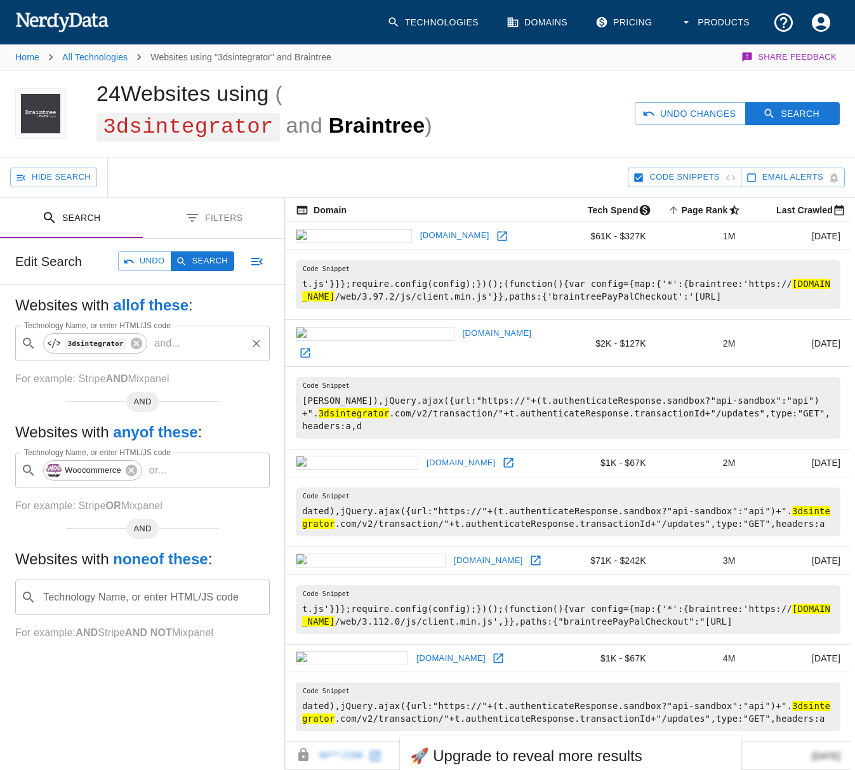
drag, startPoint x: 212, startPoint y: 260, endPoint x: 275, endPoint y: 293, distance: 71.3
click at [211, 260] on button "Search" at bounding box center [202, 261] width 63 height 20
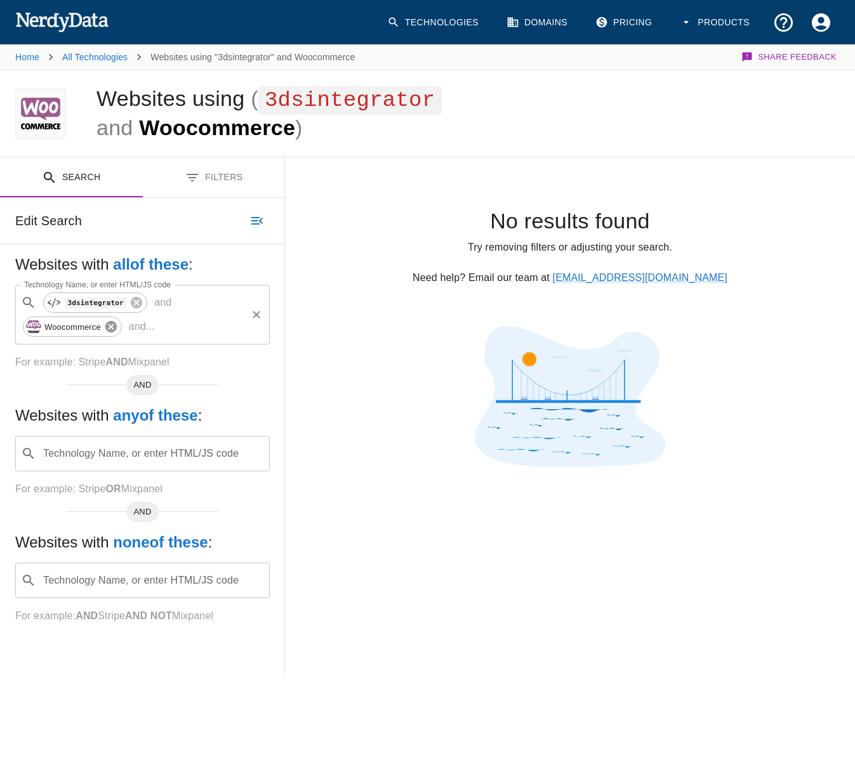
click at [108, 326] on icon at bounding box center [110, 326] width 11 height 11
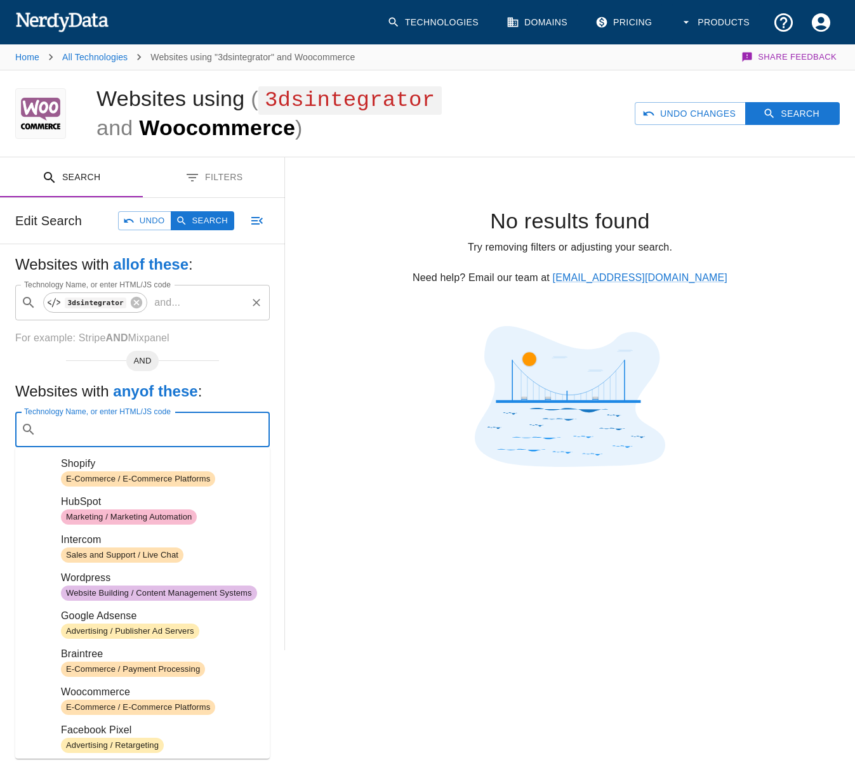
click at [89, 438] on input "Technology Name, or enter HTML/JS code" at bounding box center [152, 430] width 223 height 24
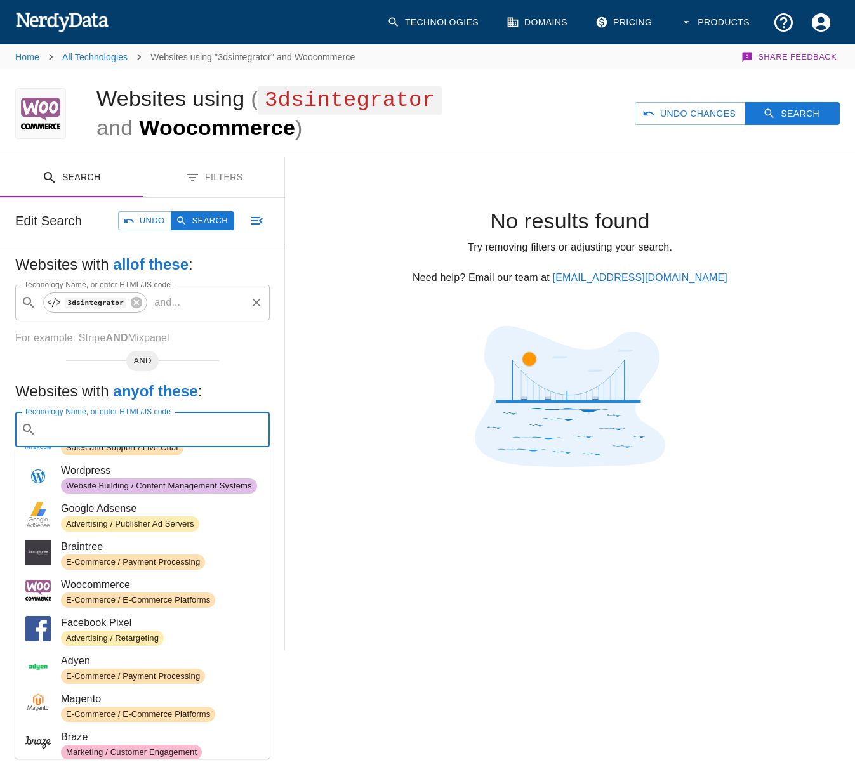
scroll to position [127, 0]
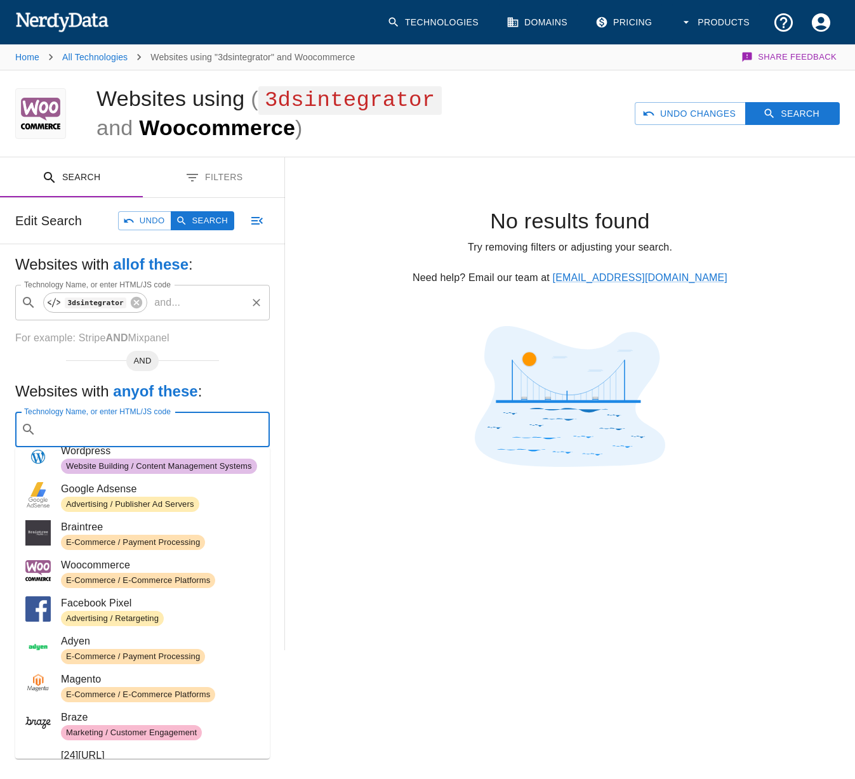
click at [117, 621] on span "Advertising / Retargeting" at bounding box center [112, 619] width 103 height 12
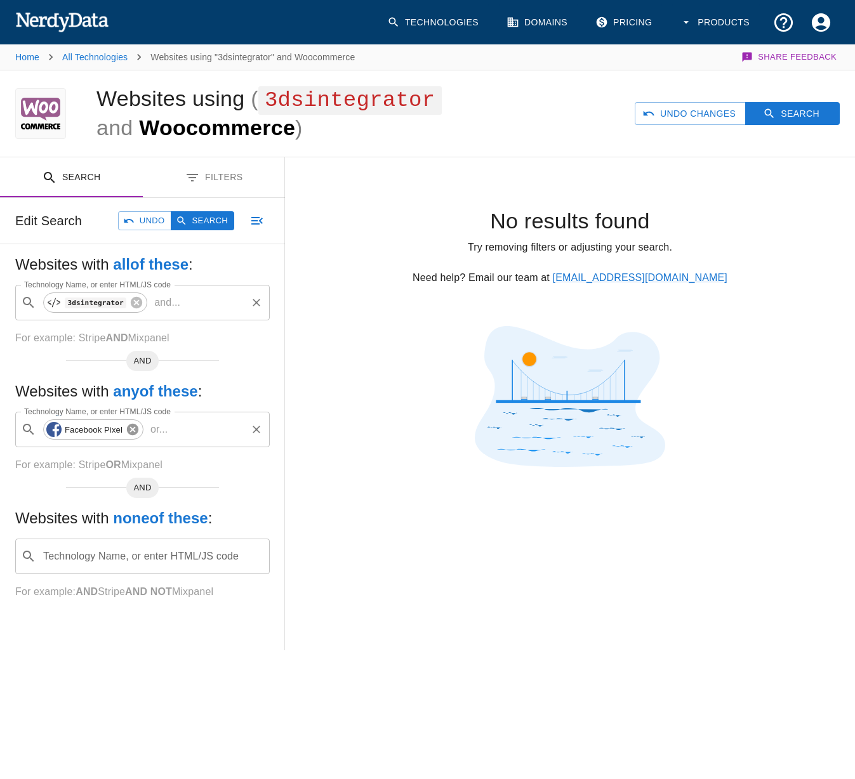
click at [136, 433] on icon at bounding box center [132, 429] width 11 height 11
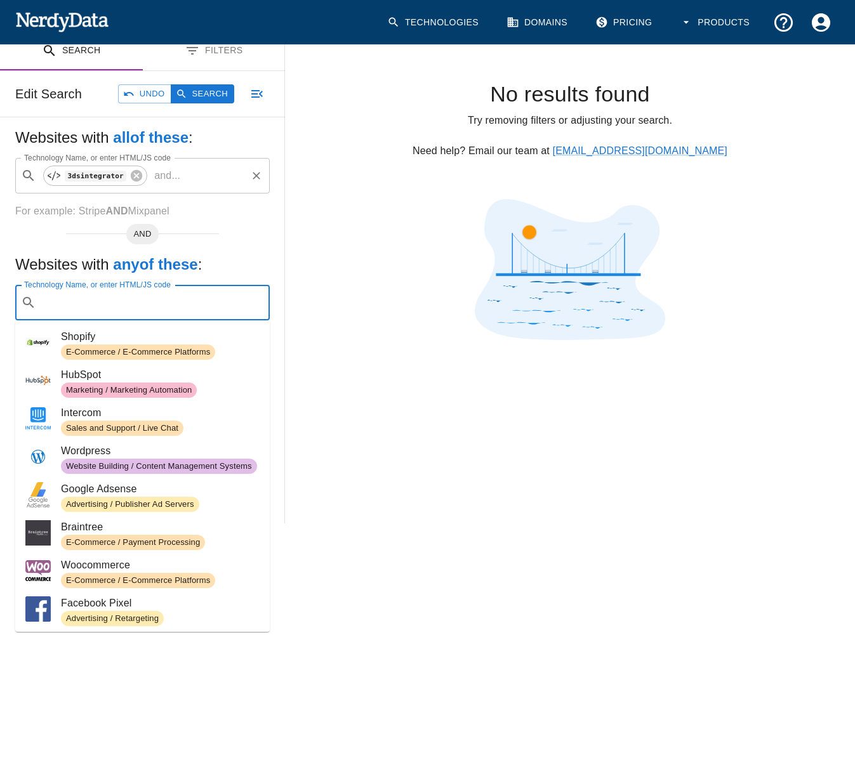
click at [96, 302] on input "Technology Name, or enter HTML/JS code" at bounding box center [152, 303] width 223 height 24
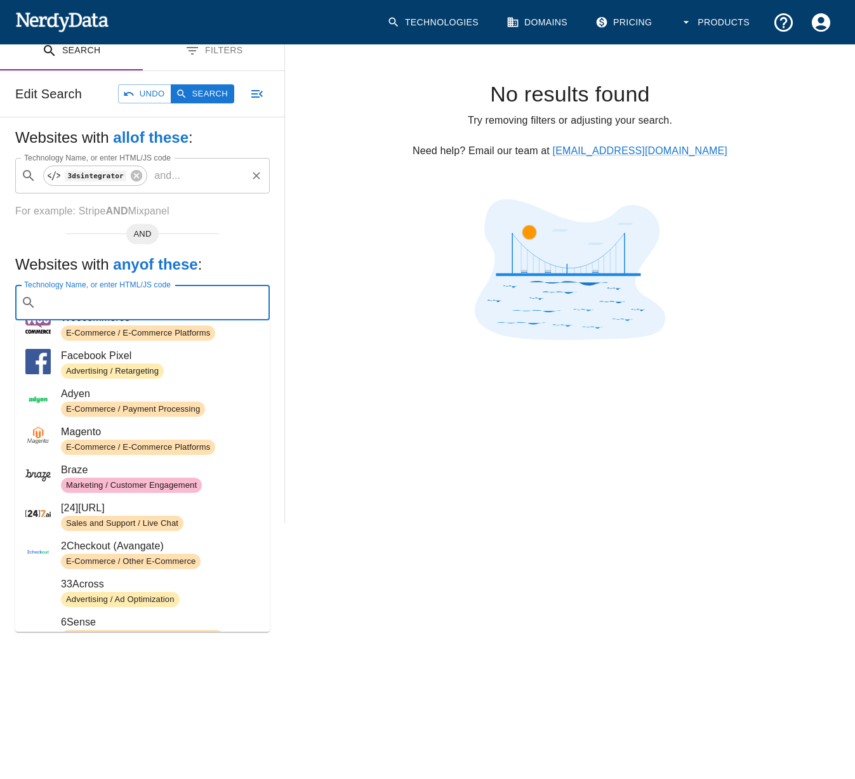
scroll to position [254, 0]
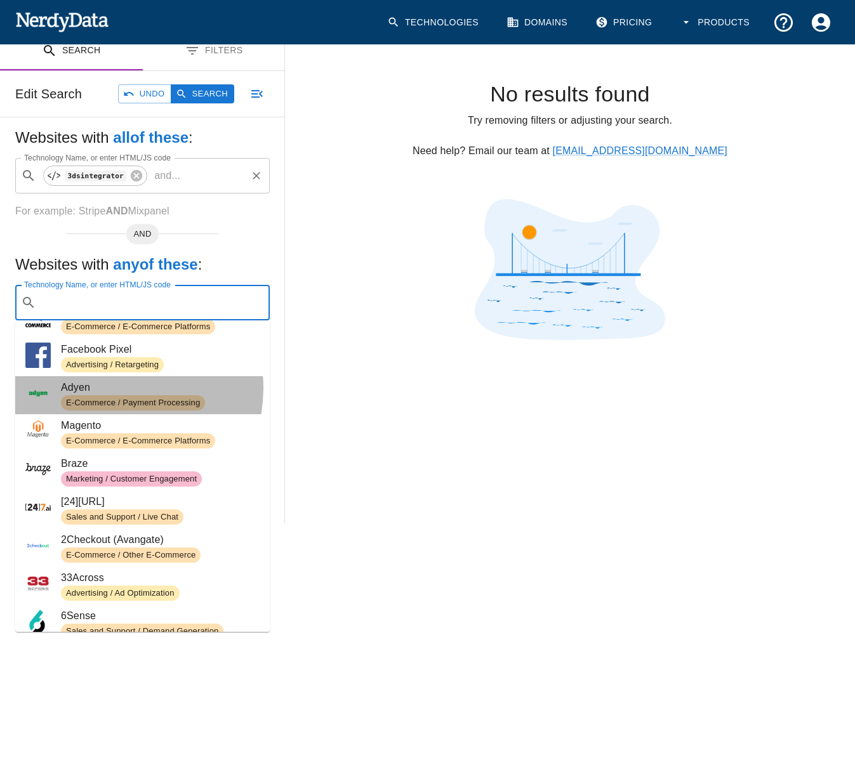
click at [112, 388] on span "Adyen" at bounding box center [160, 387] width 199 height 15
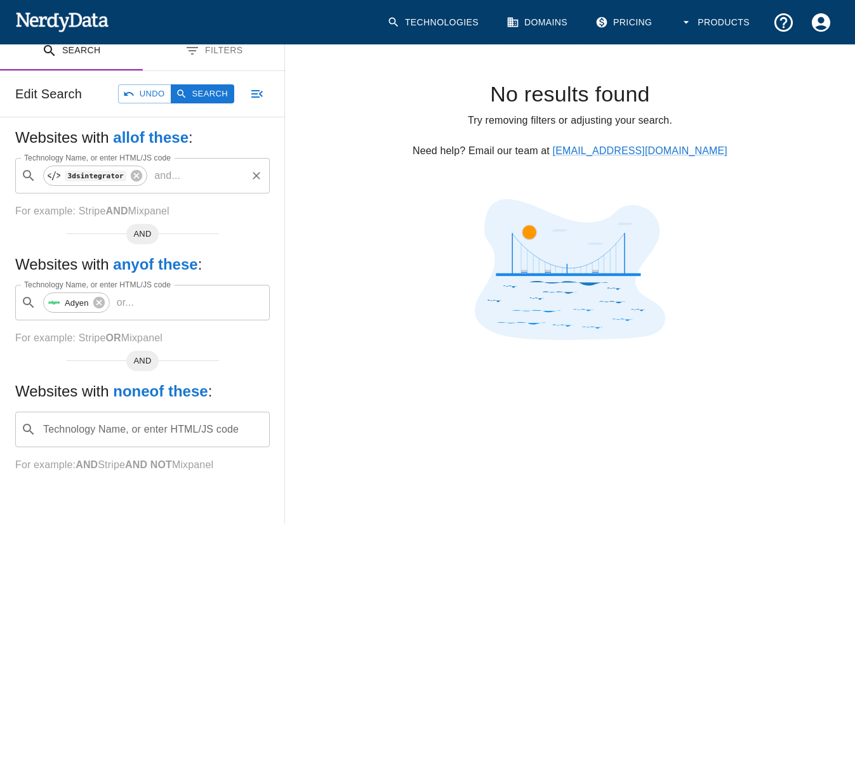
drag, startPoint x: 214, startPoint y: 94, endPoint x: 280, endPoint y: 166, distance: 98.0
click at [213, 94] on button "Search" at bounding box center [202, 94] width 63 height 20
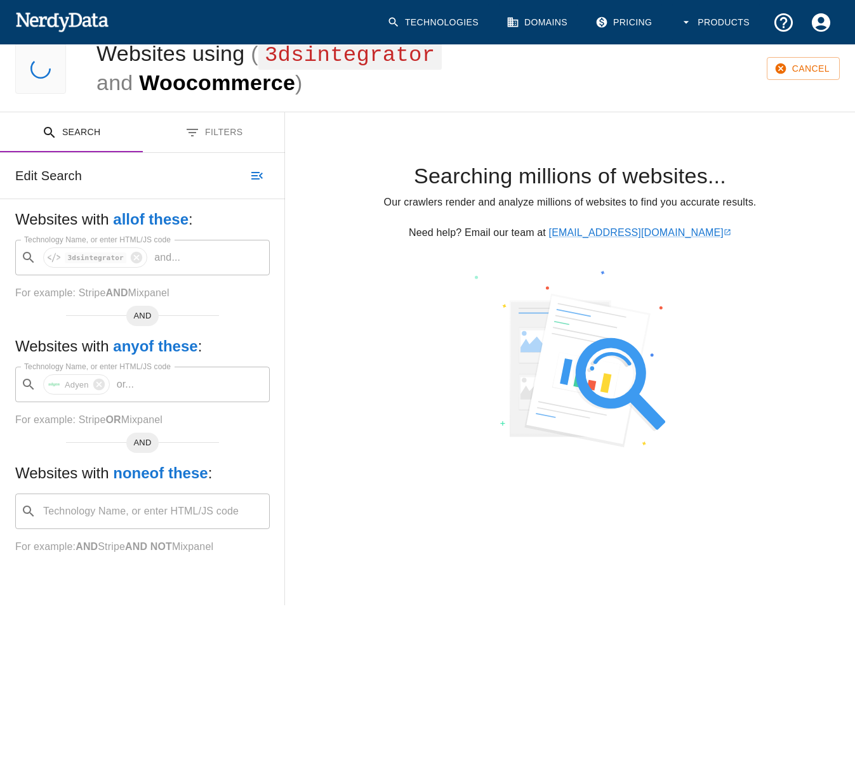
scroll to position [0, 0]
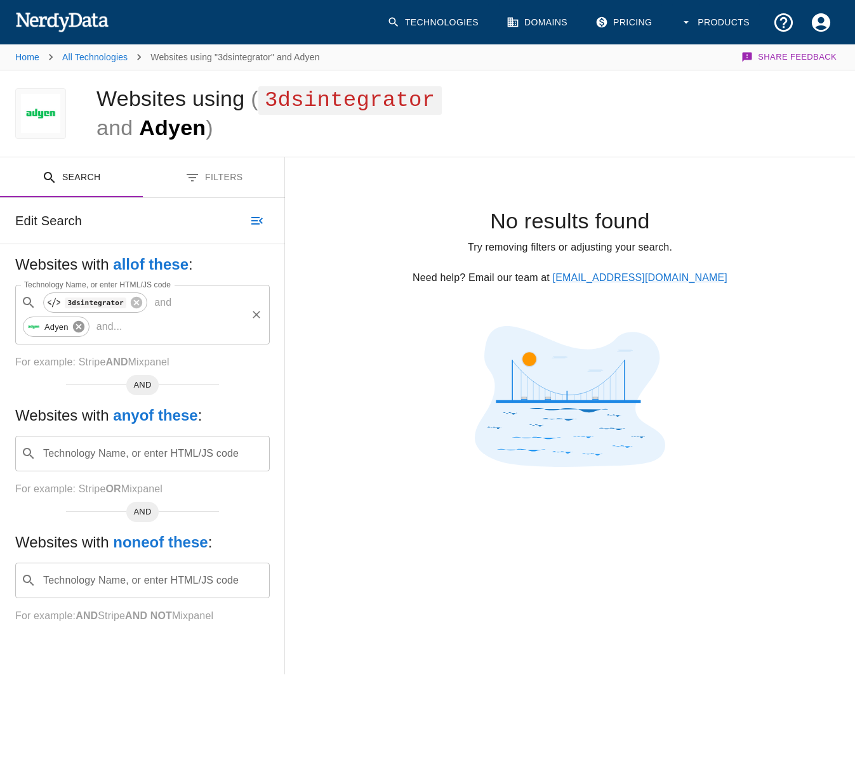
click at [86, 320] on icon at bounding box center [79, 327] width 14 height 14
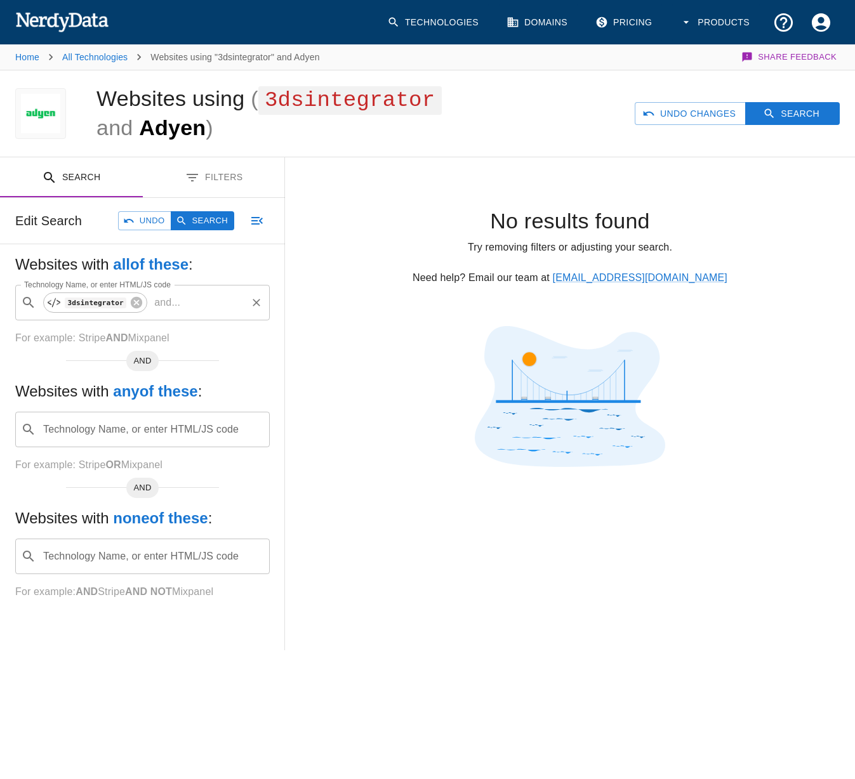
click at [136, 438] on input "Technology Name, or enter HTML/JS code" at bounding box center [152, 430] width 223 height 24
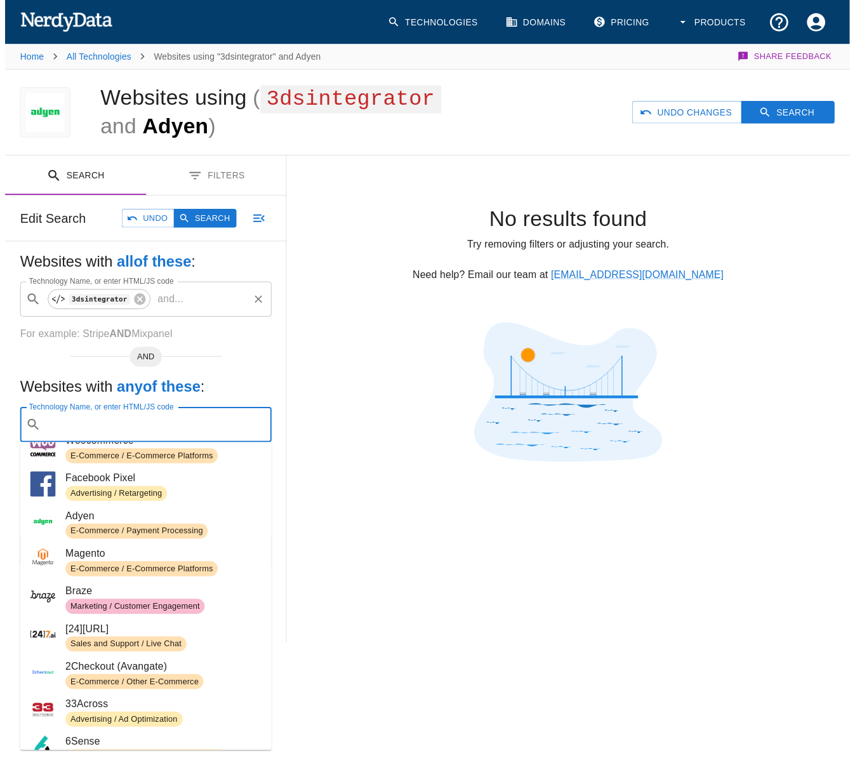
scroll to position [254, 0]
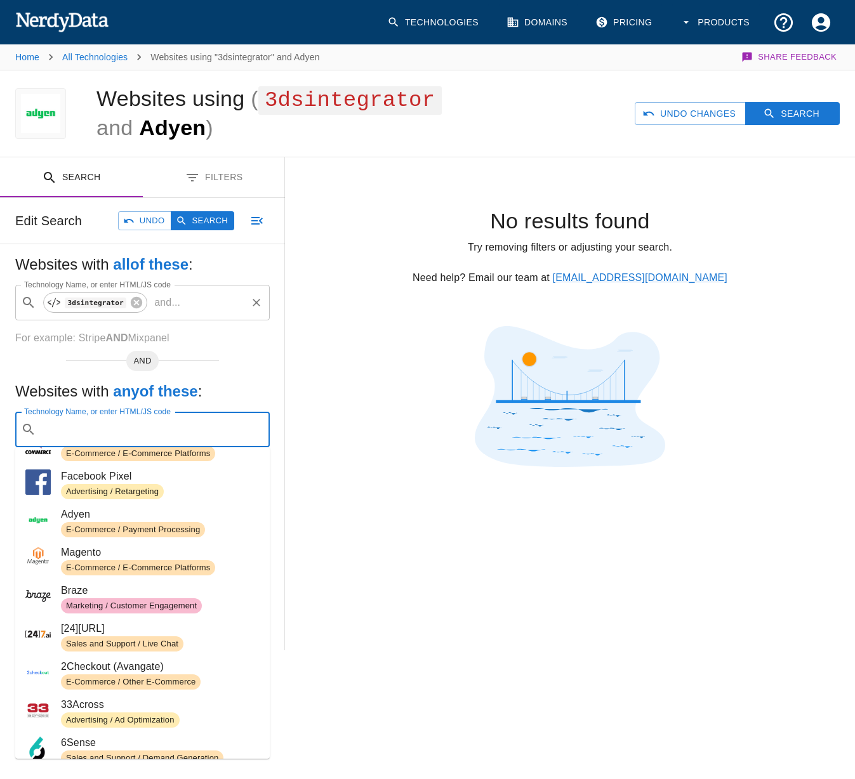
click at [95, 557] on span "Magento" at bounding box center [160, 552] width 199 height 15
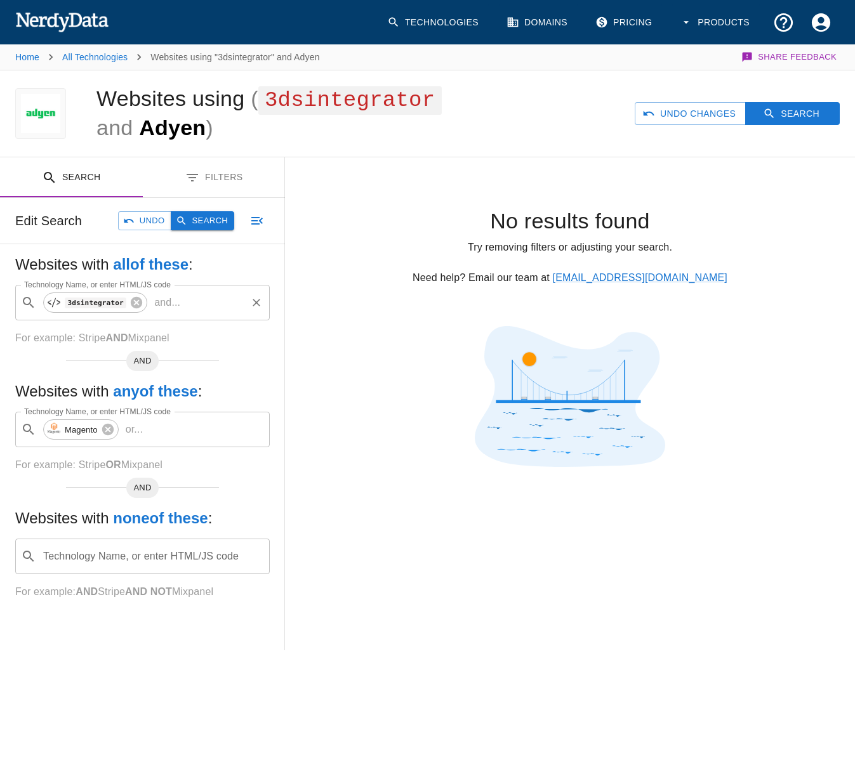
click at [200, 220] on button "Search" at bounding box center [202, 221] width 63 height 20
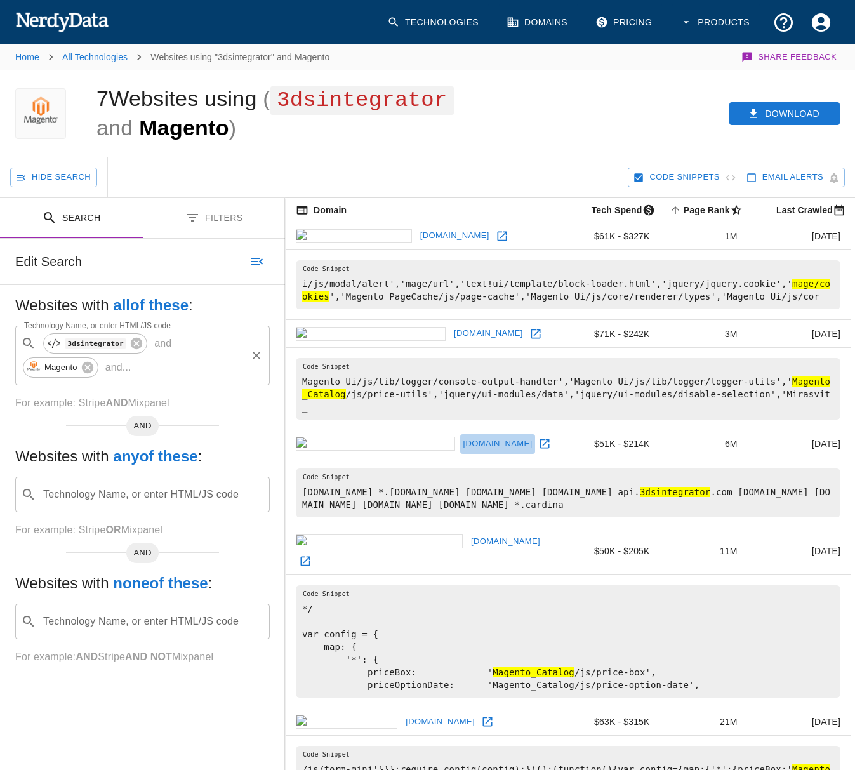
click at [460, 434] on link "[DOMAIN_NAME]" at bounding box center [498, 444] width 76 height 20
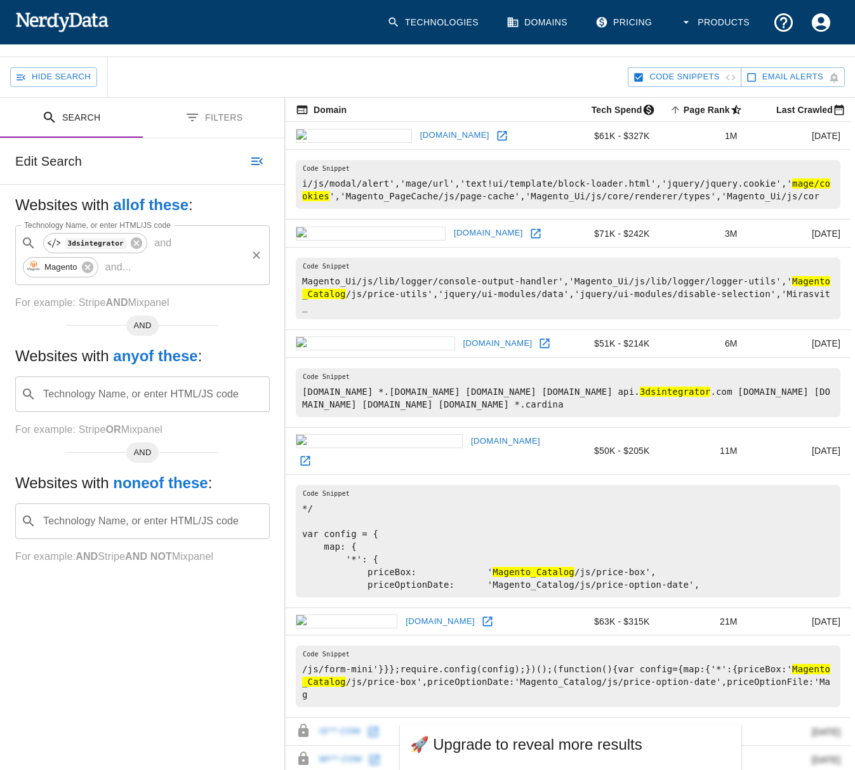
scroll to position [190, 0]
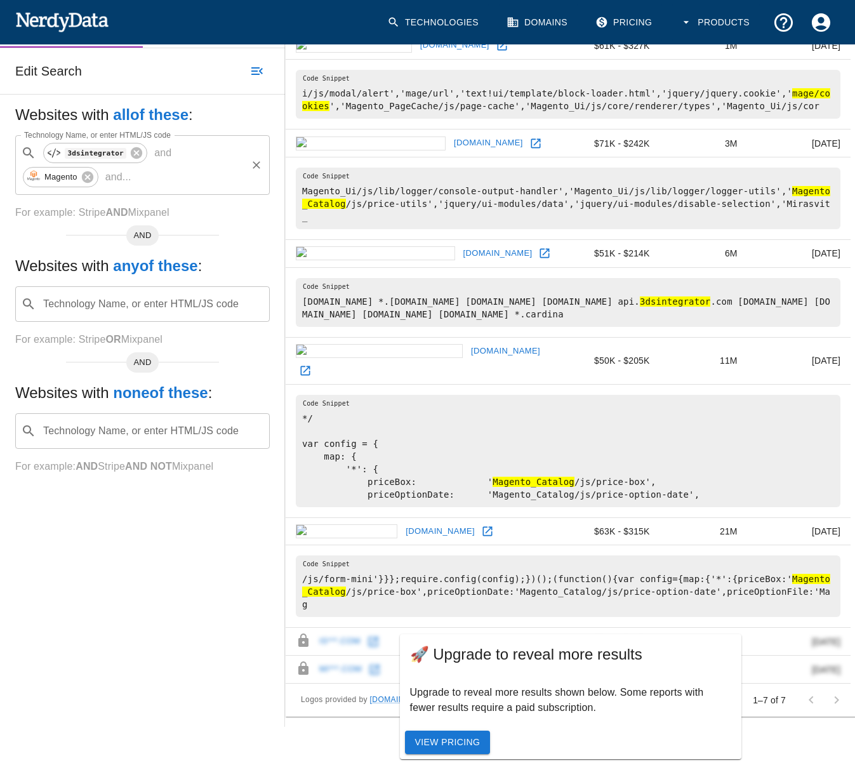
click at [468, 342] on link "[DOMAIN_NAME]" at bounding box center [506, 352] width 76 height 20
click at [402, 522] on link "[DOMAIN_NAME]" at bounding box center [440, 532] width 76 height 20
click at [90, 176] on icon at bounding box center [86, 176] width 11 height 11
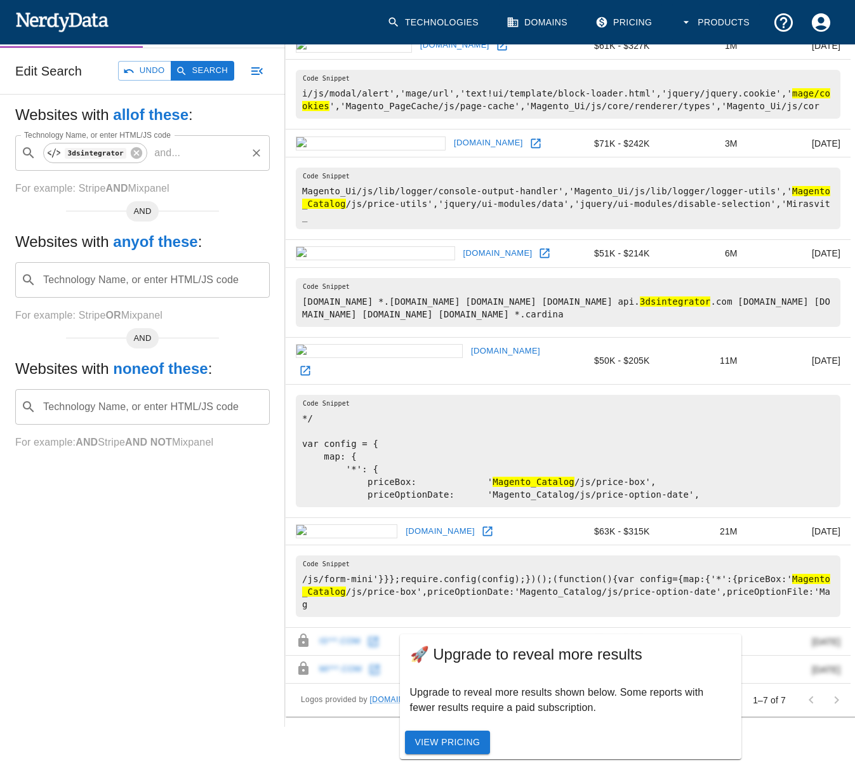
click at [105, 276] on div "Technology Name, or enter HTML/JS code ​ Technology Name, or enter HTML/JS code" at bounding box center [142, 280] width 255 height 36
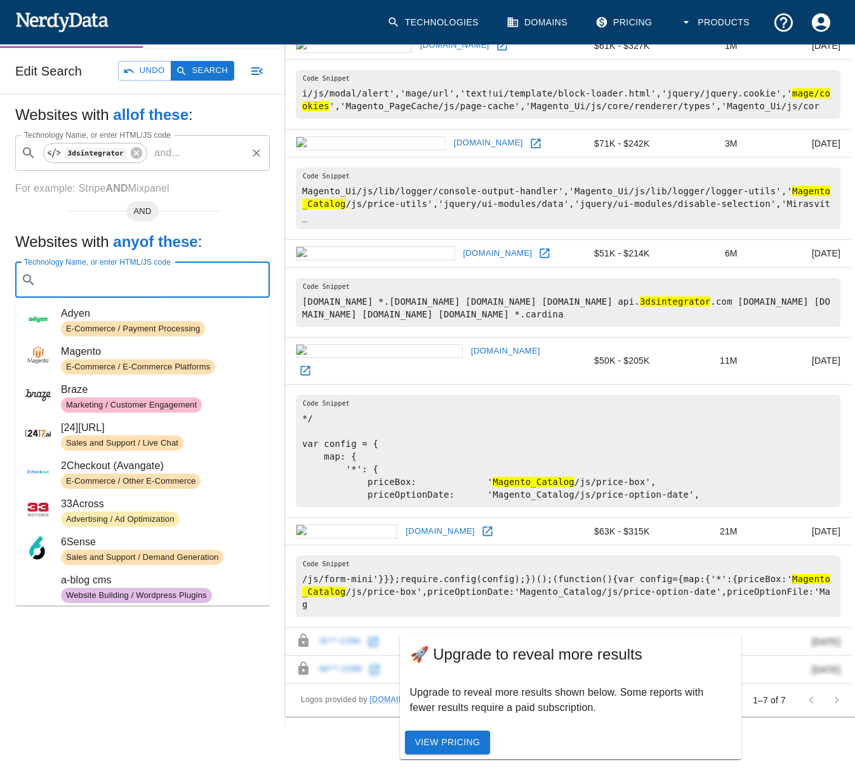
scroll to position [317, 0]
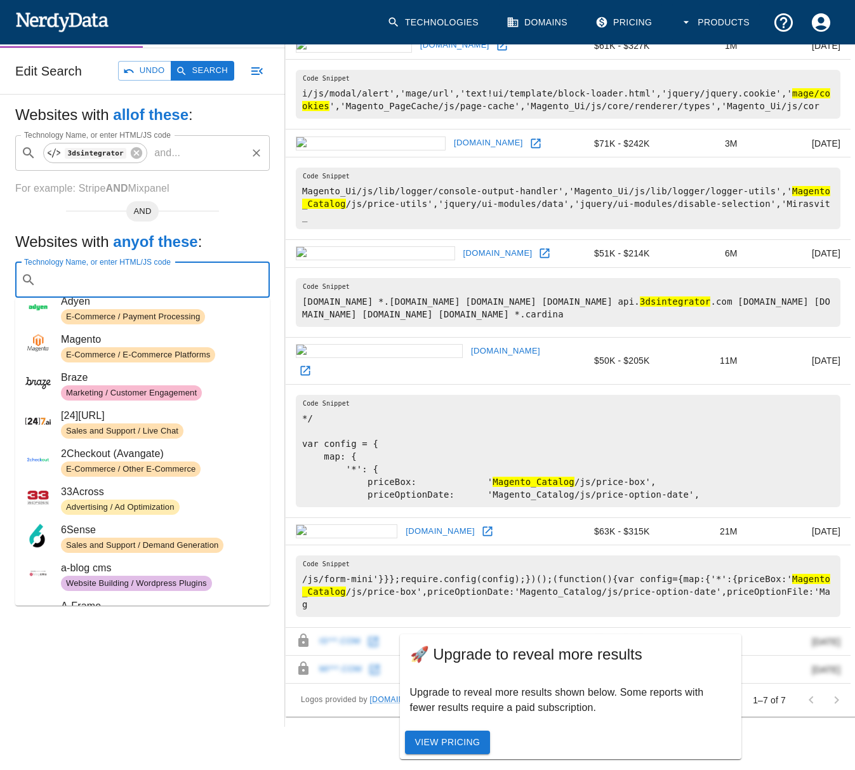
click at [107, 383] on span "Braze" at bounding box center [160, 377] width 199 height 15
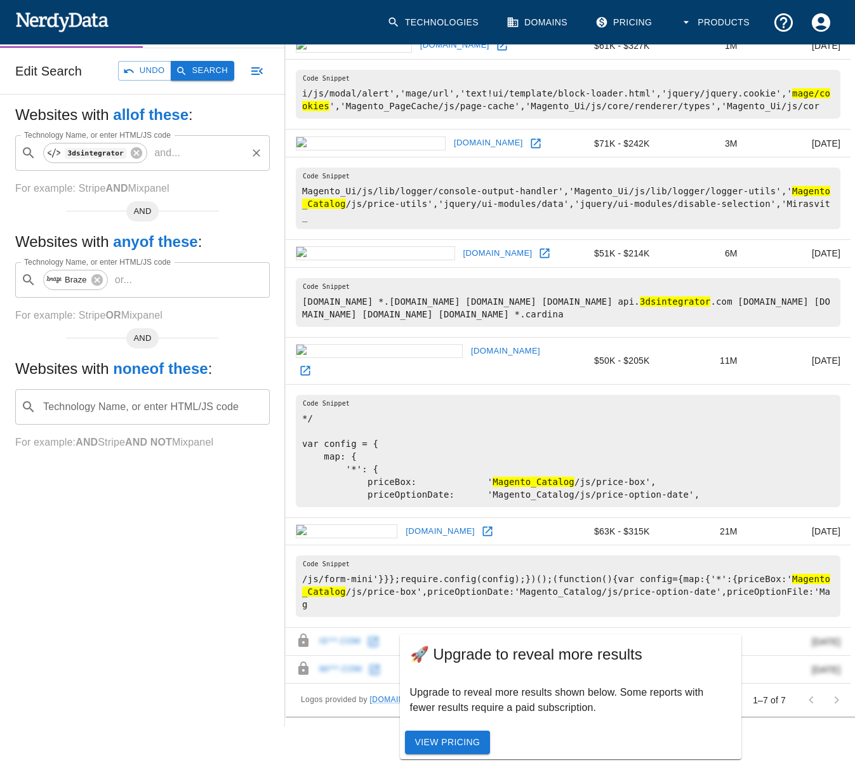
click at [213, 80] on button "Search" at bounding box center [202, 71] width 63 height 20
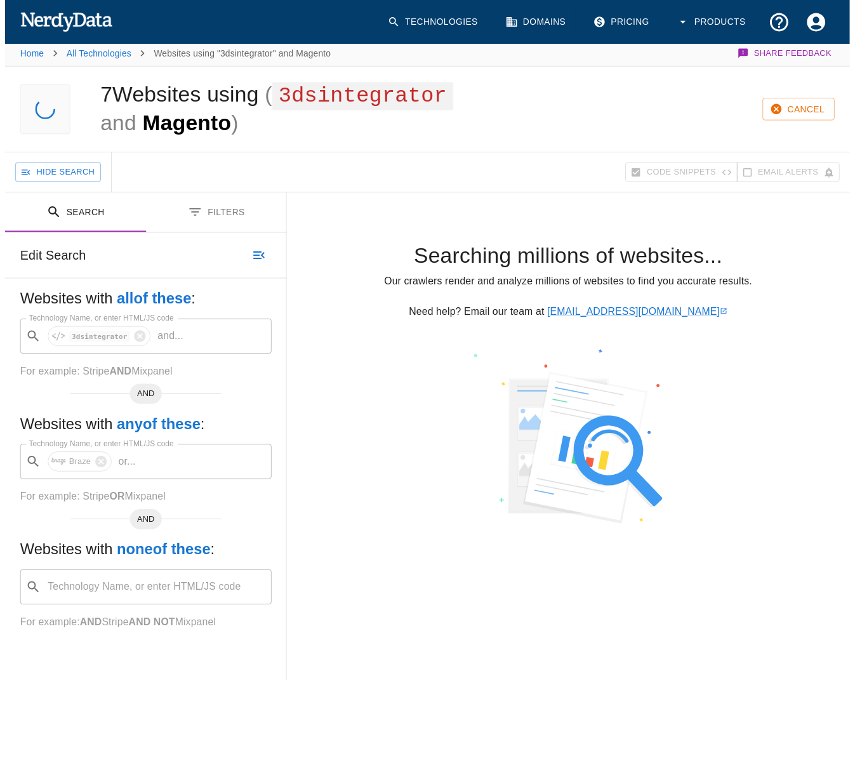
scroll to position [0, 0]
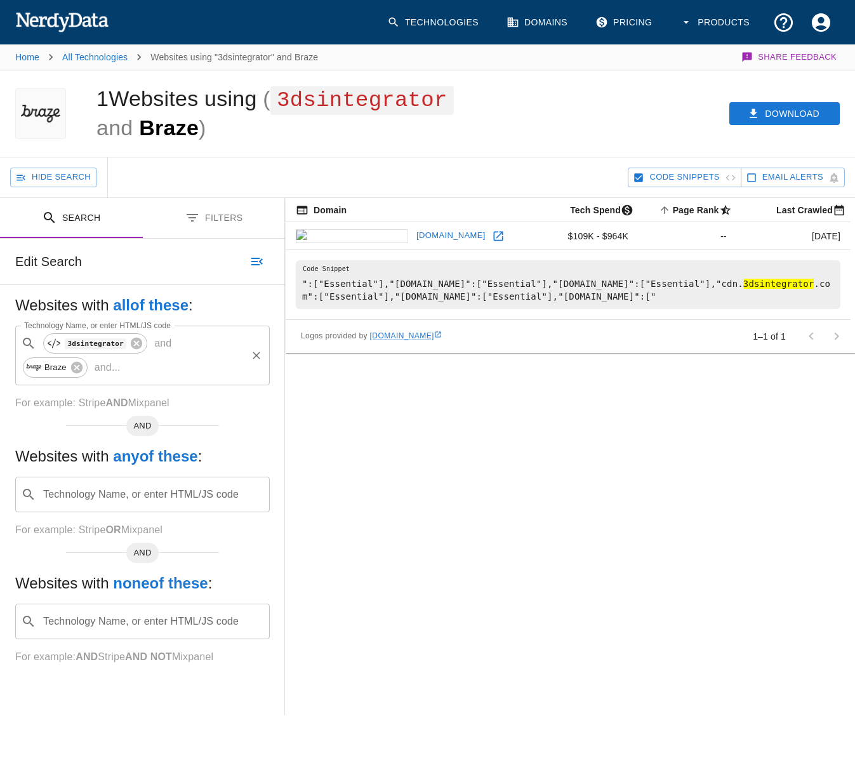
click at [413, 233] on link "[DOMAIN_NAME]" at bounding box center [451, 236] width 76 height 20
click at [83, 362] on icon at bounding box center [76, 367] width 11 height 11
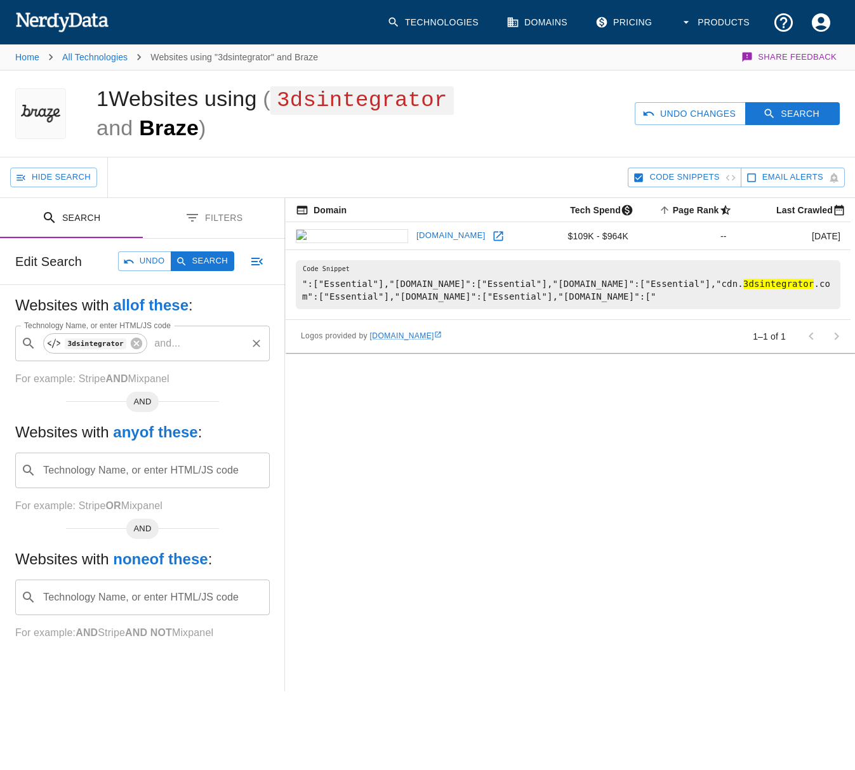
click at [413, 236] on link "[DOMAIN_NAME]" at bounding box center [451, 236] width 76 height 20
click at [95, 469] on input "Technology Name, or enter HTML/JS code" at bounding box center [152, 470] width 223 height 24
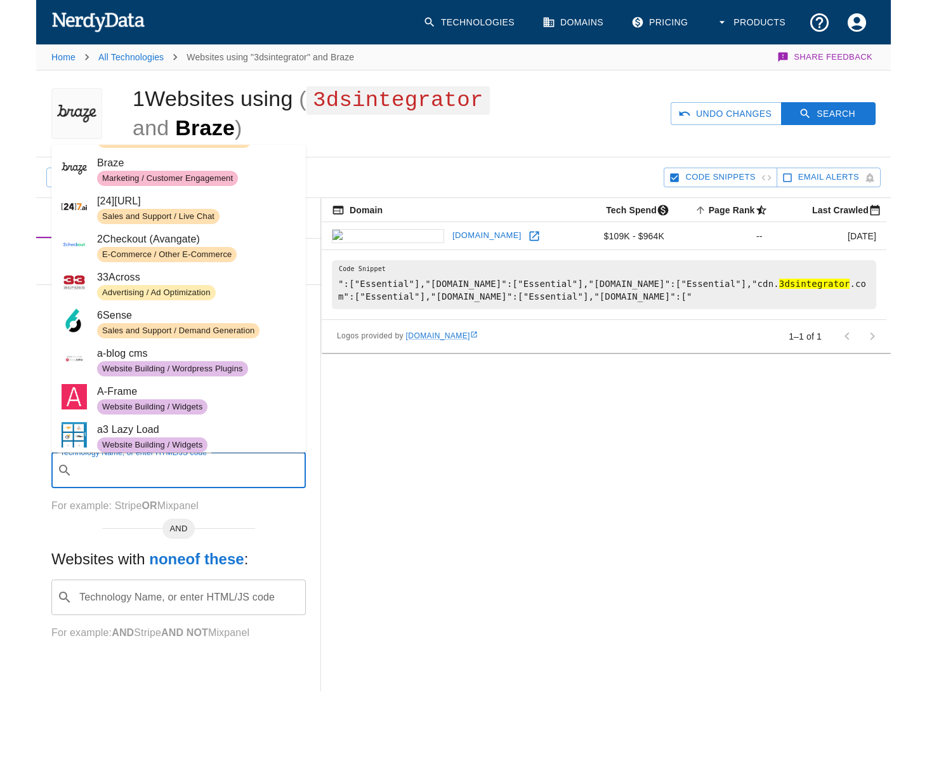
scroll to position [381, 0]
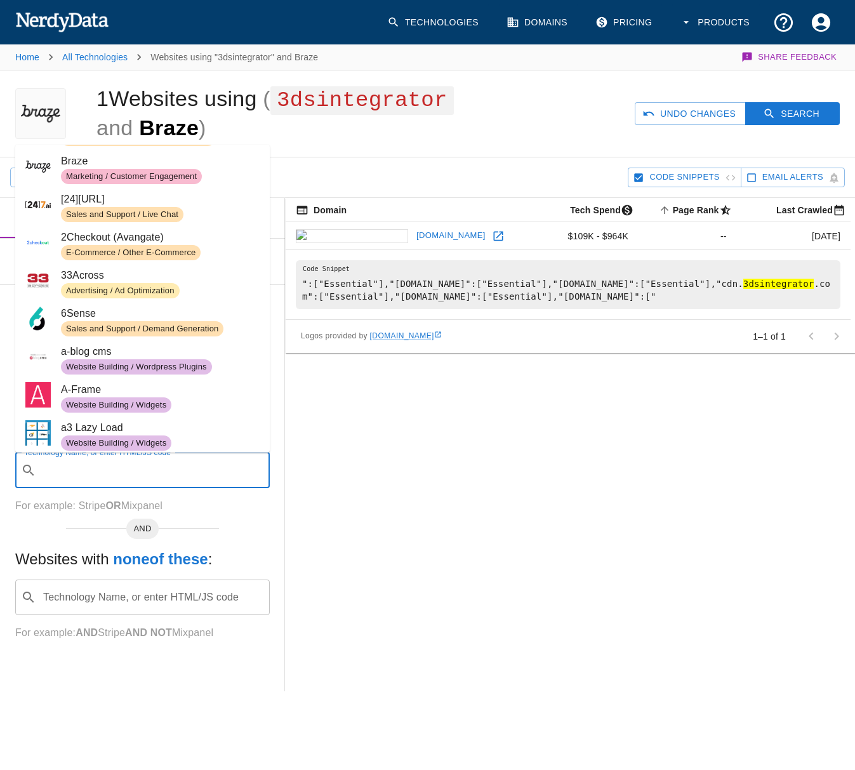
click at [101, 199] on span "[24][URL]" at bounding box center [160, 199] width 199 height 15
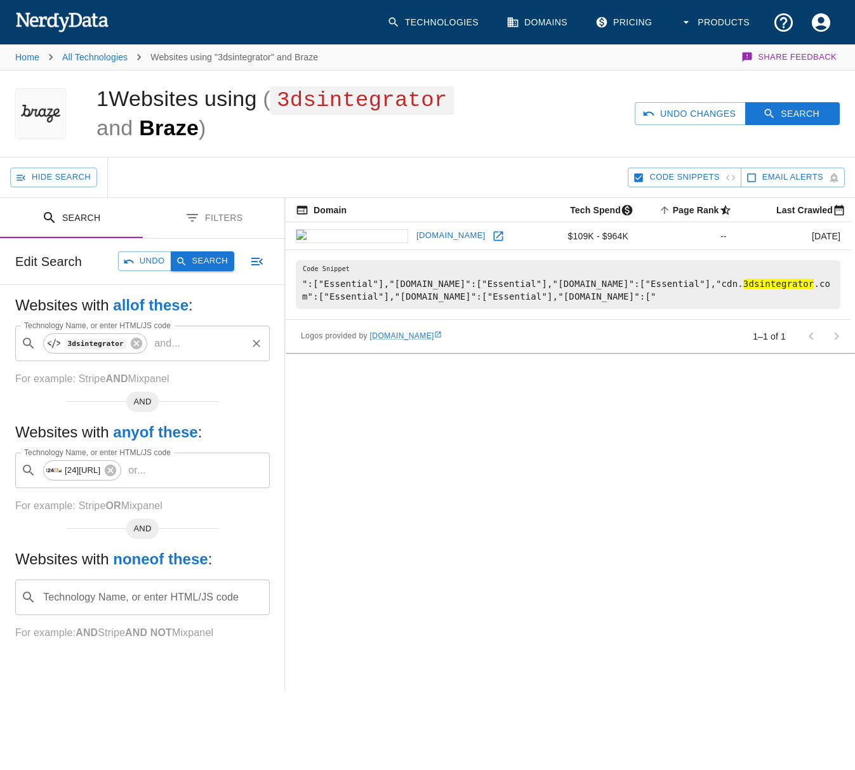
click at [197, 257] on button "Search" at bounding box center [202, 261] width 63 height 20
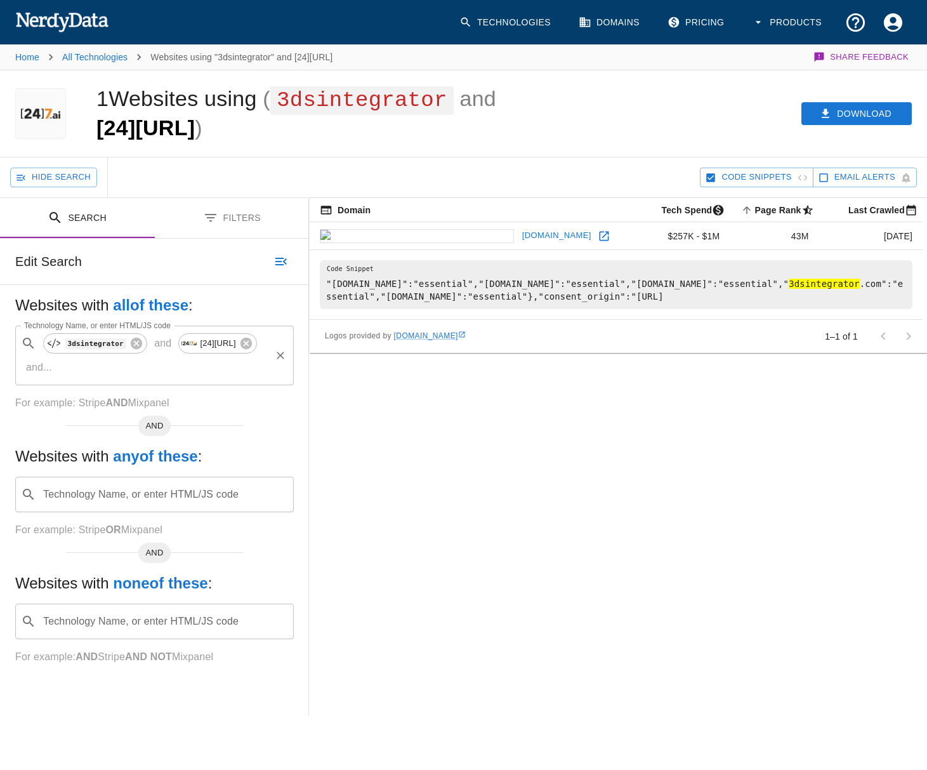
click at [519, 236] on link "[DOMAIN_NAME]" at bounding box center [557, 236] width 76 height 20
